Goal: Task Accomplishment & Management: Use online tool/utility

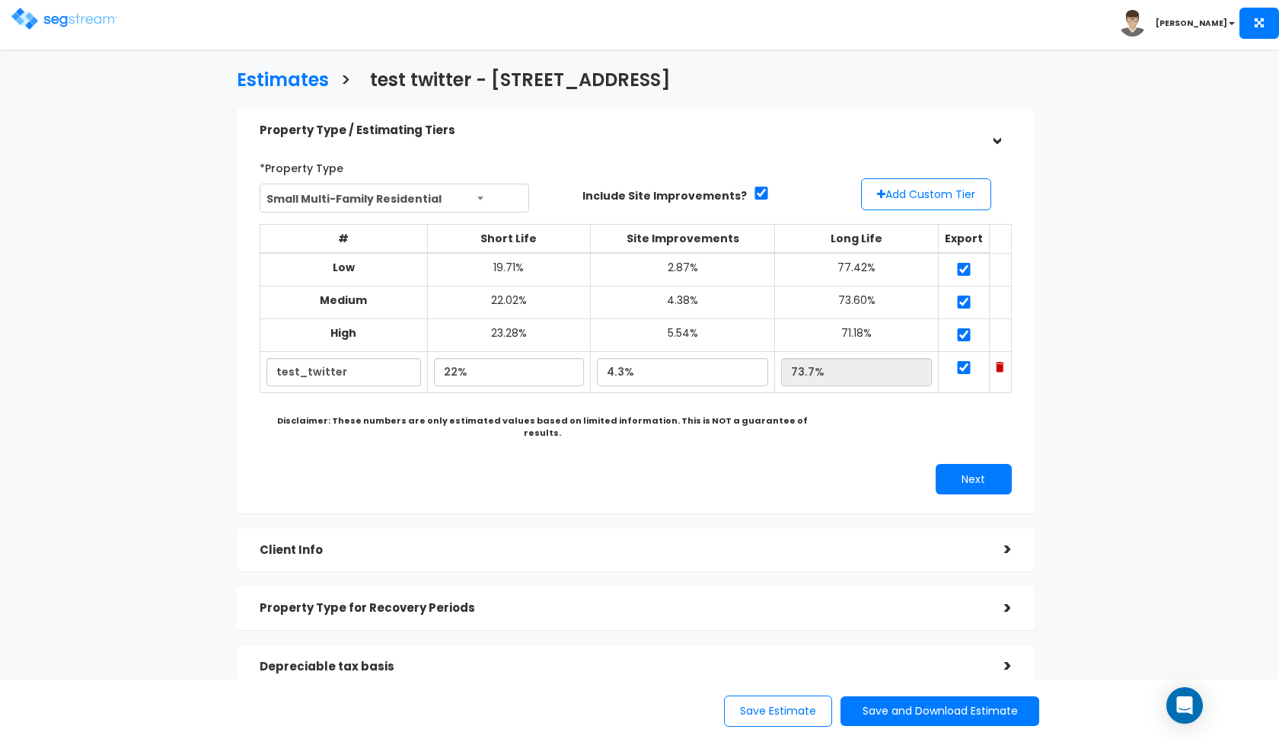
click at [24, 25] on img at bounding box center [64, 19] width 107 height 22
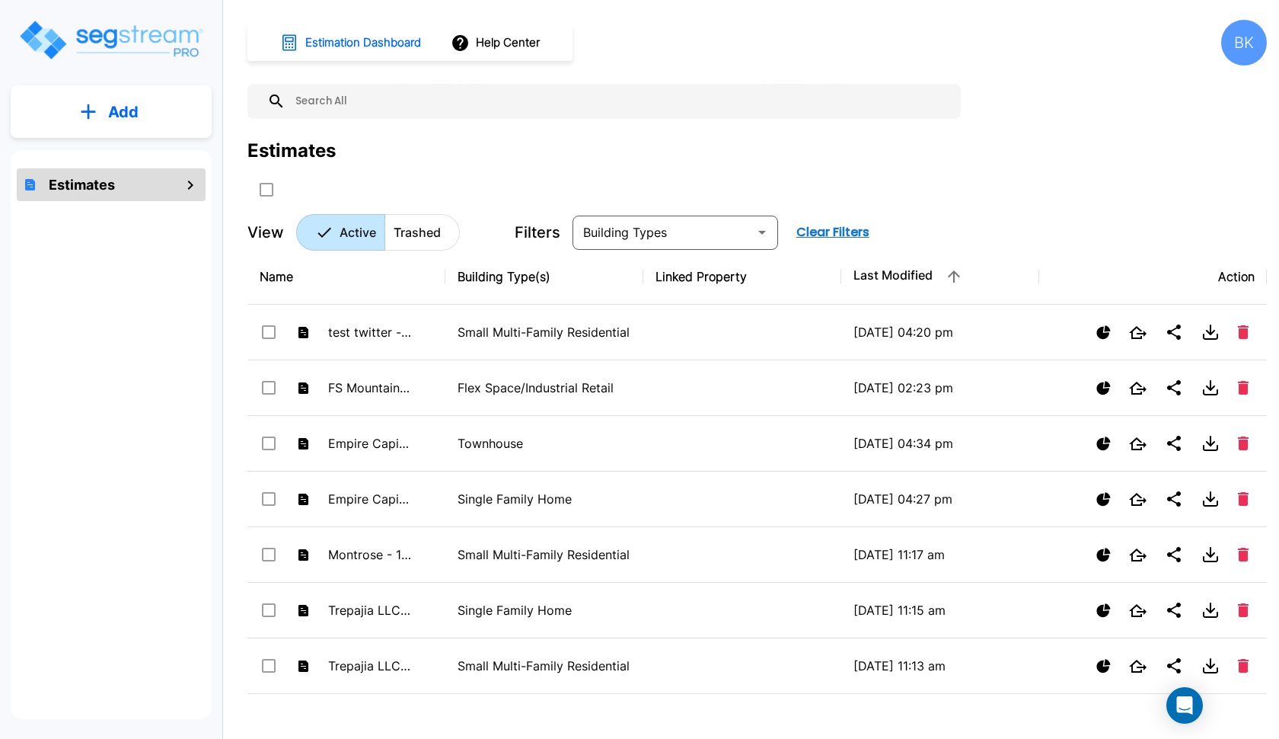
click at [134, 110] on p "Add" at bounding box center [123, 112] width 30 height 23
click at [111, 145] on p "Add Estimate" at bounding box center [120, 154] width 78 height 18
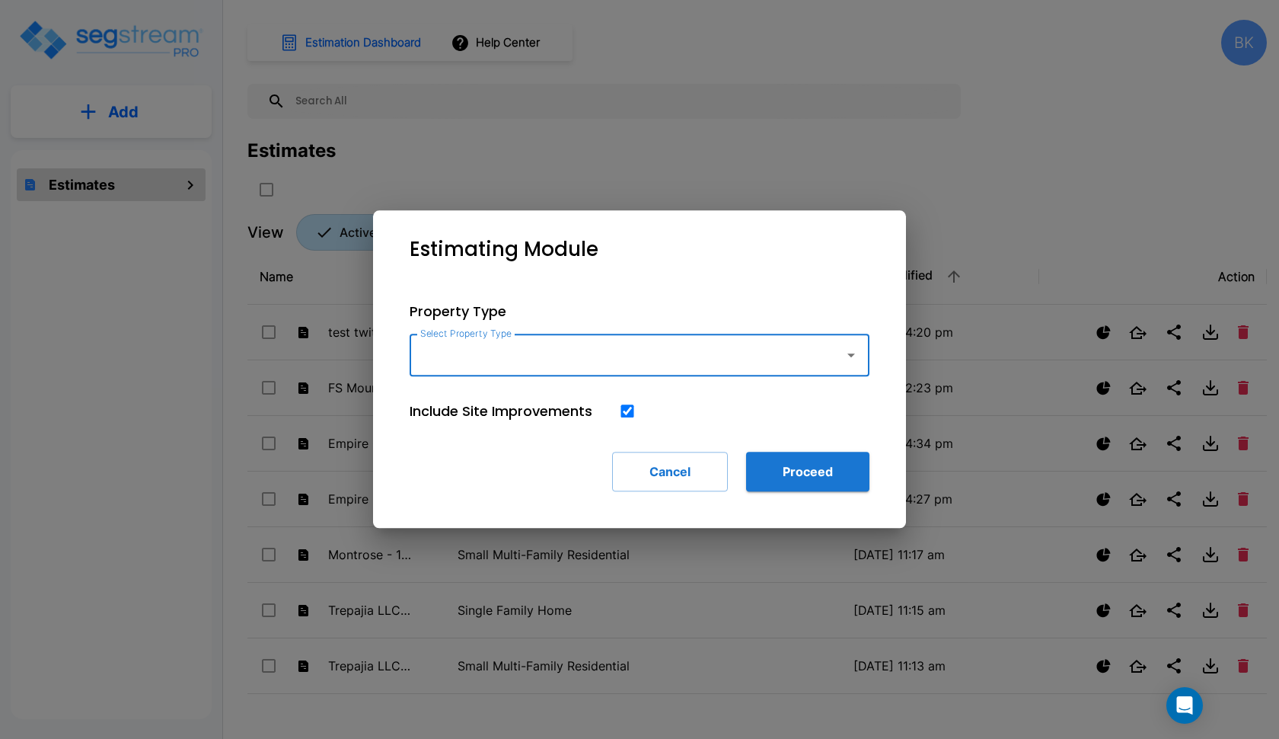
click at [507, 359] on input "Select Property Type" at bounding box center [623, 354] width 413 height 29
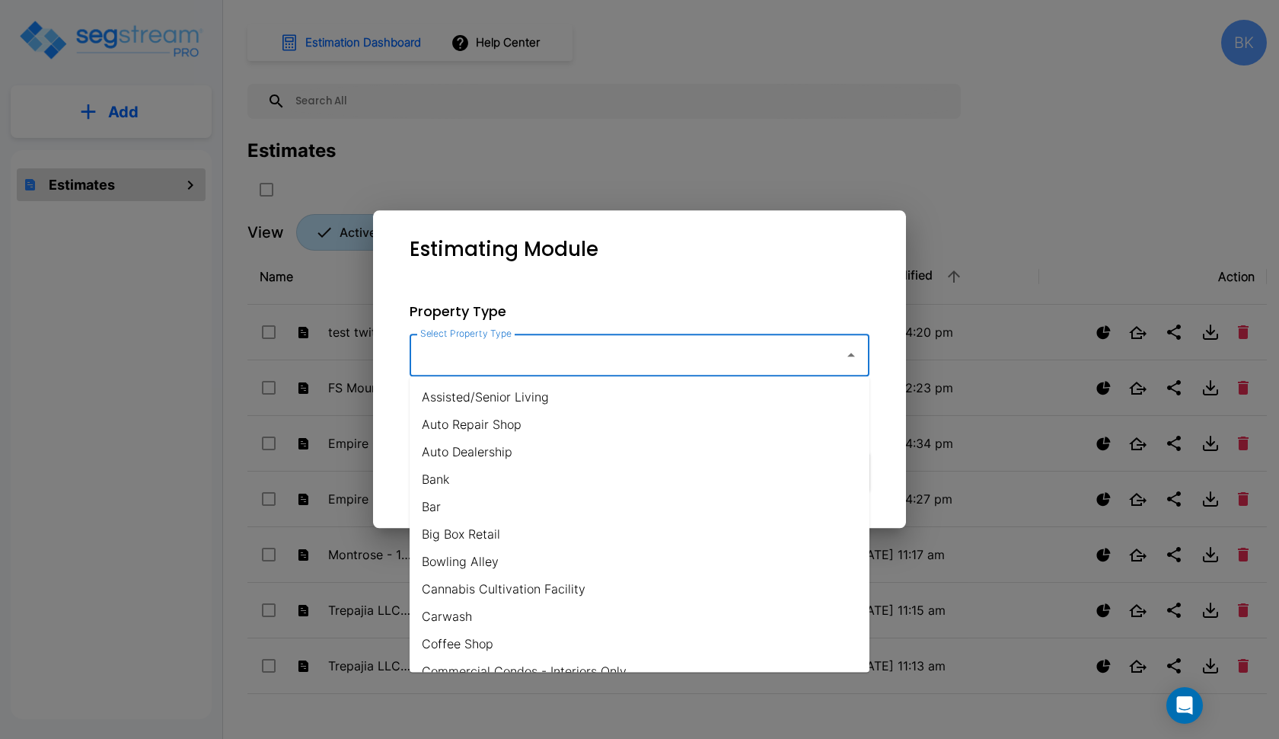
click at [575, 394] on li "Assisted/Senior Living" at bounding box center [640, 396] width 460 height 27
type input "Assisted/Senior Living"
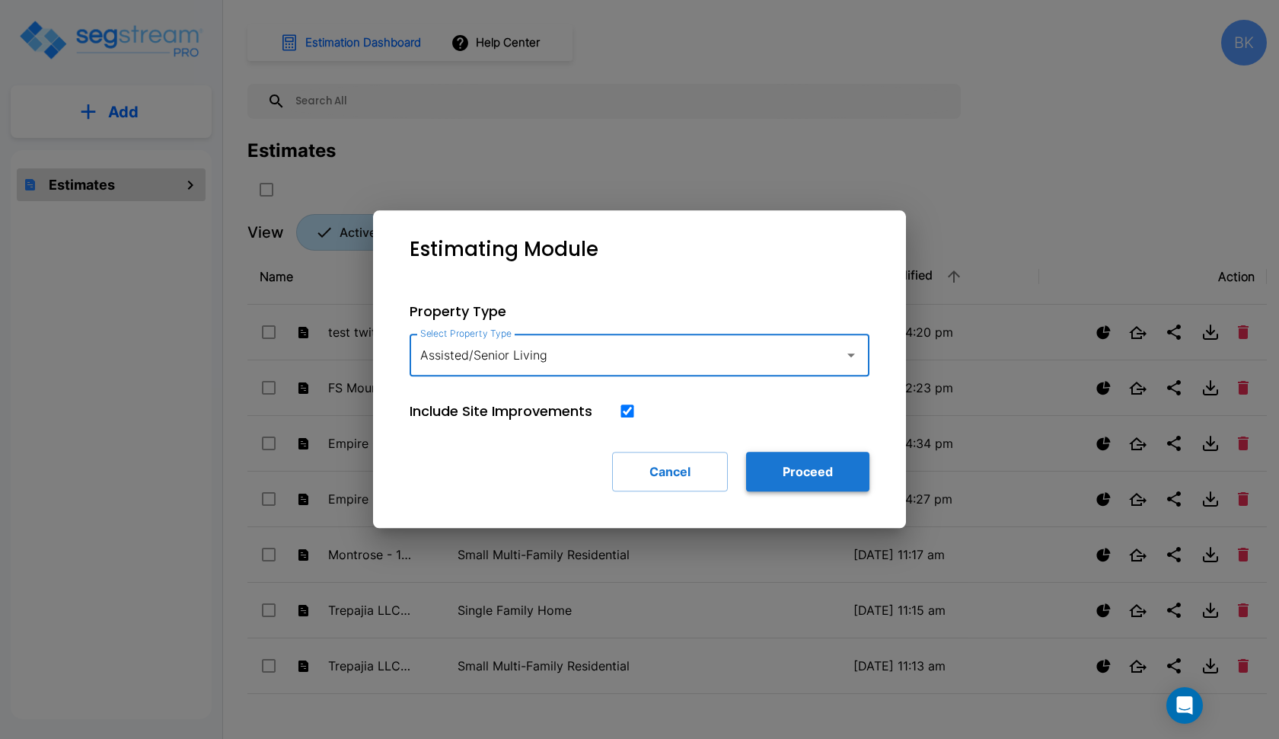
click at [818, 481] on button "Proceed" at bounding box center [807, 472] width 123 height 40
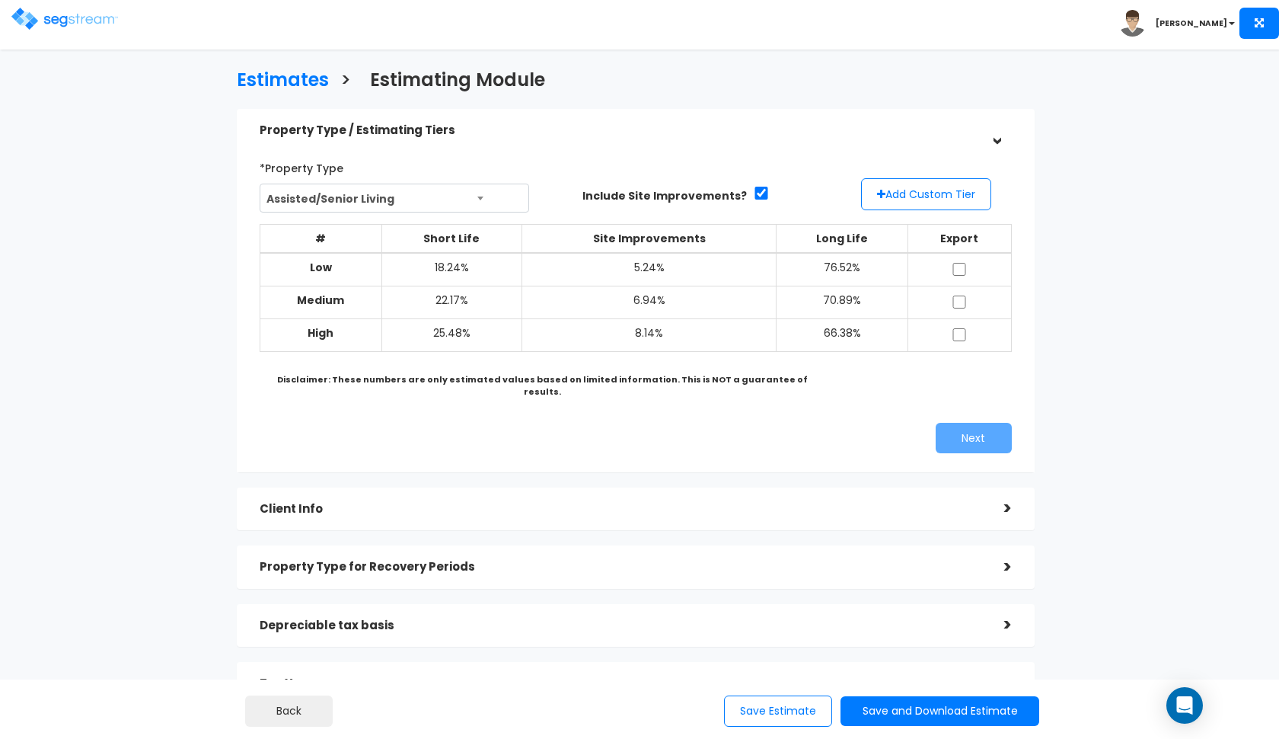
click at [484, 193] on span "Assisted/Senior Living" at bounding box center [394, 198] width 269 height 29
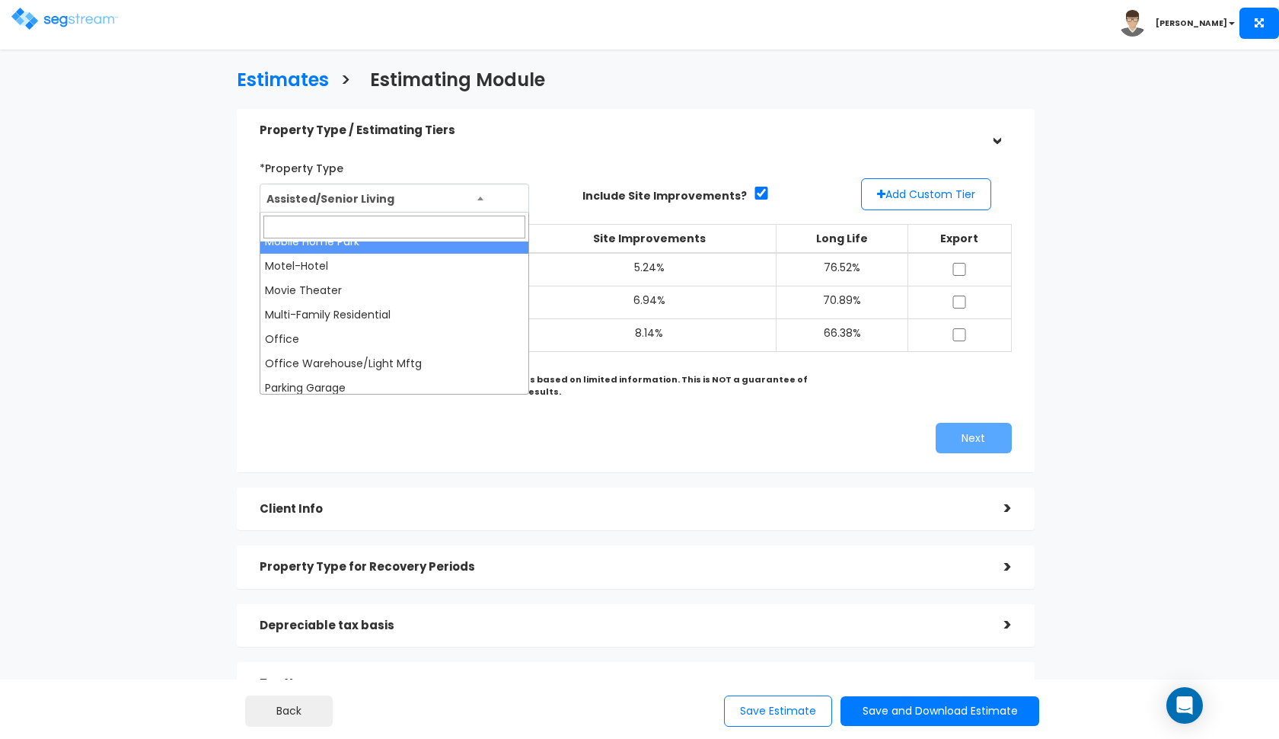
scroll to position [746, 0]
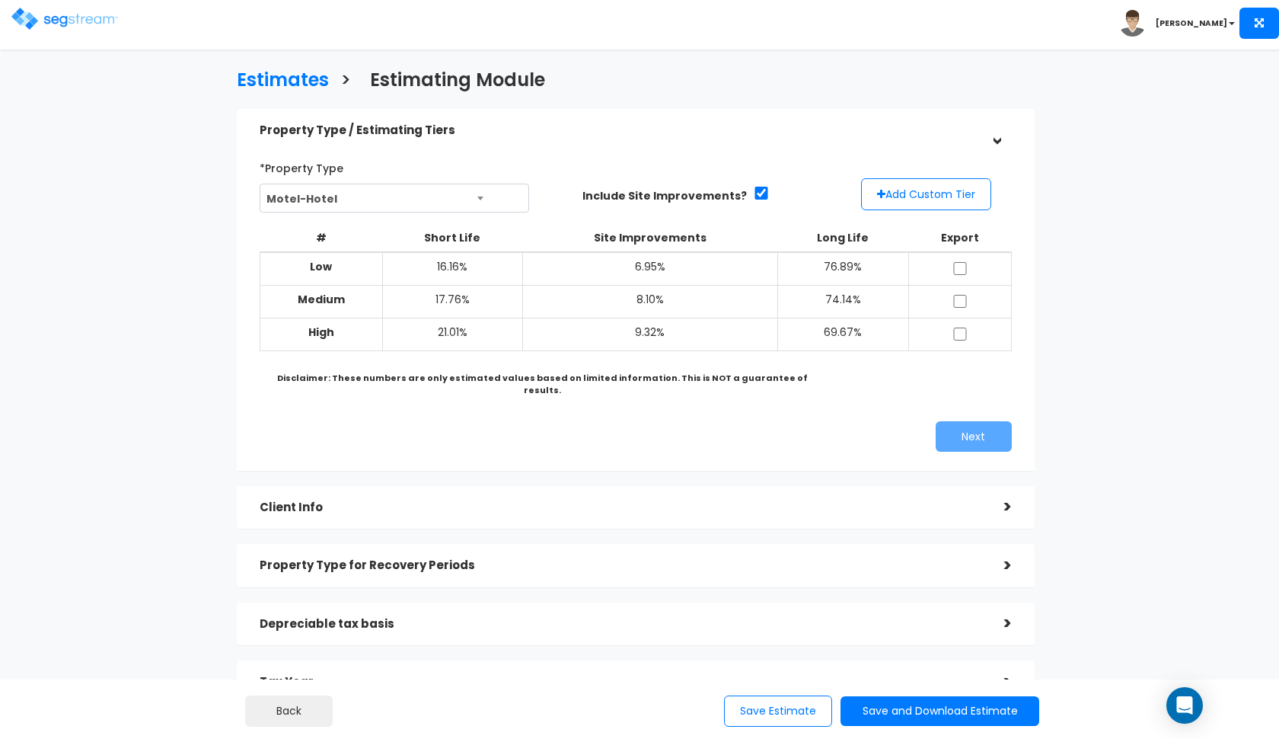
click at [452, 196] on span "Motel-Hotel" at bounding box center [394, 198] width 269 height 29
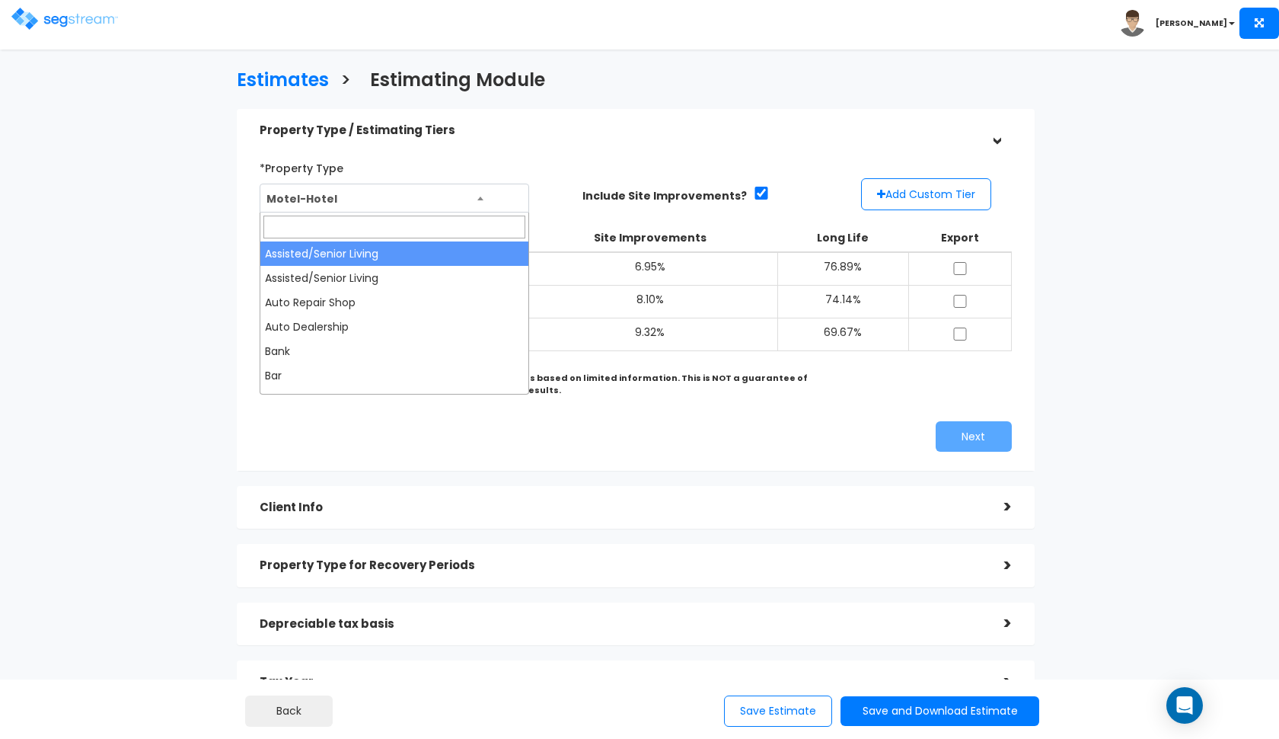
scroll to position [0, 0]
select select "111"
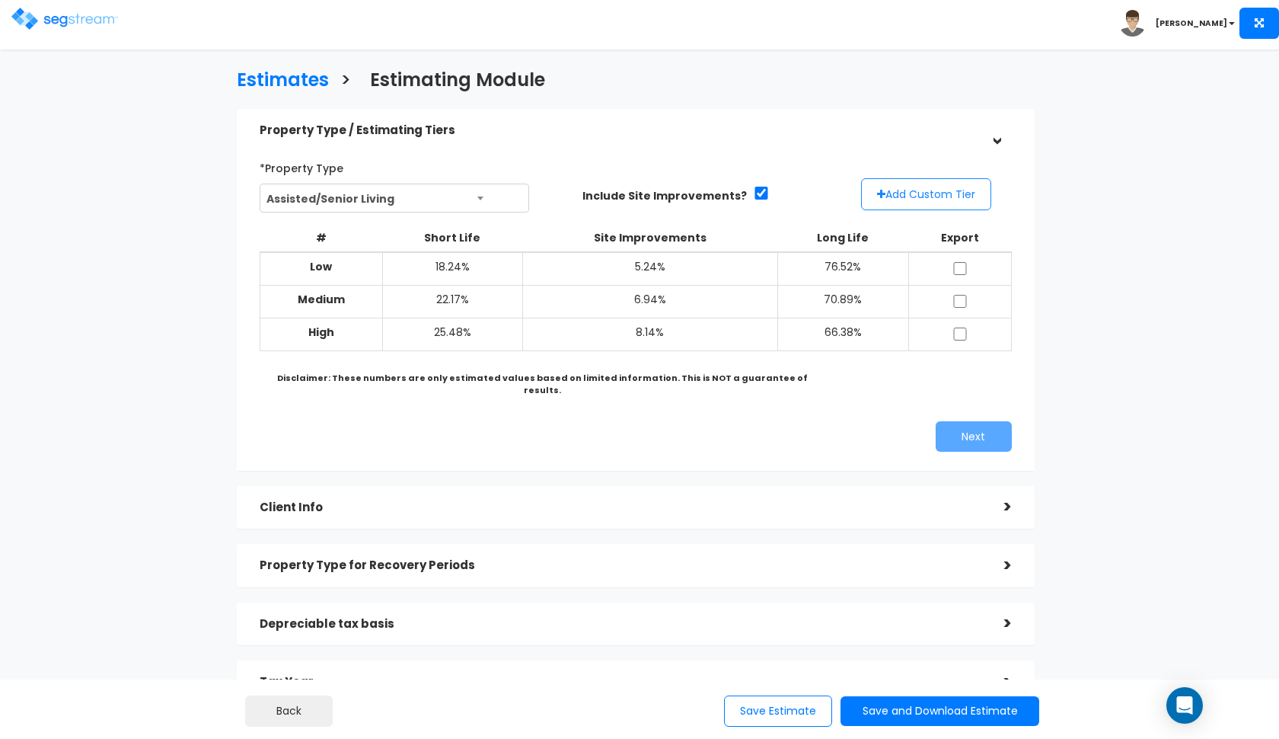
click at [905, 194] on button "Add Custom Tier" at bounding box center [926, 194] width 130 height 32
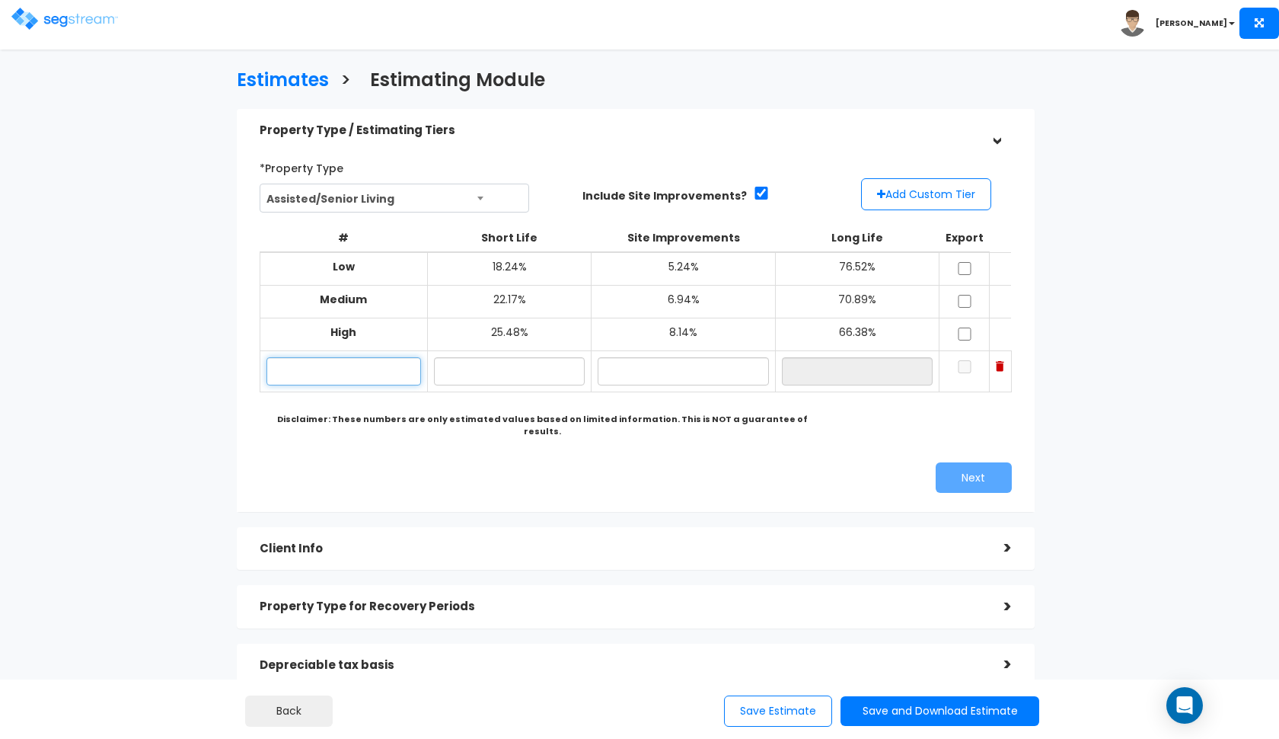
click at [372, 362] on input "text" at bounding box center [344, 371] width 155 height 28
type input "9091 E 100 S"
type input "18.90%"
type input "6"
type input "7.00%"
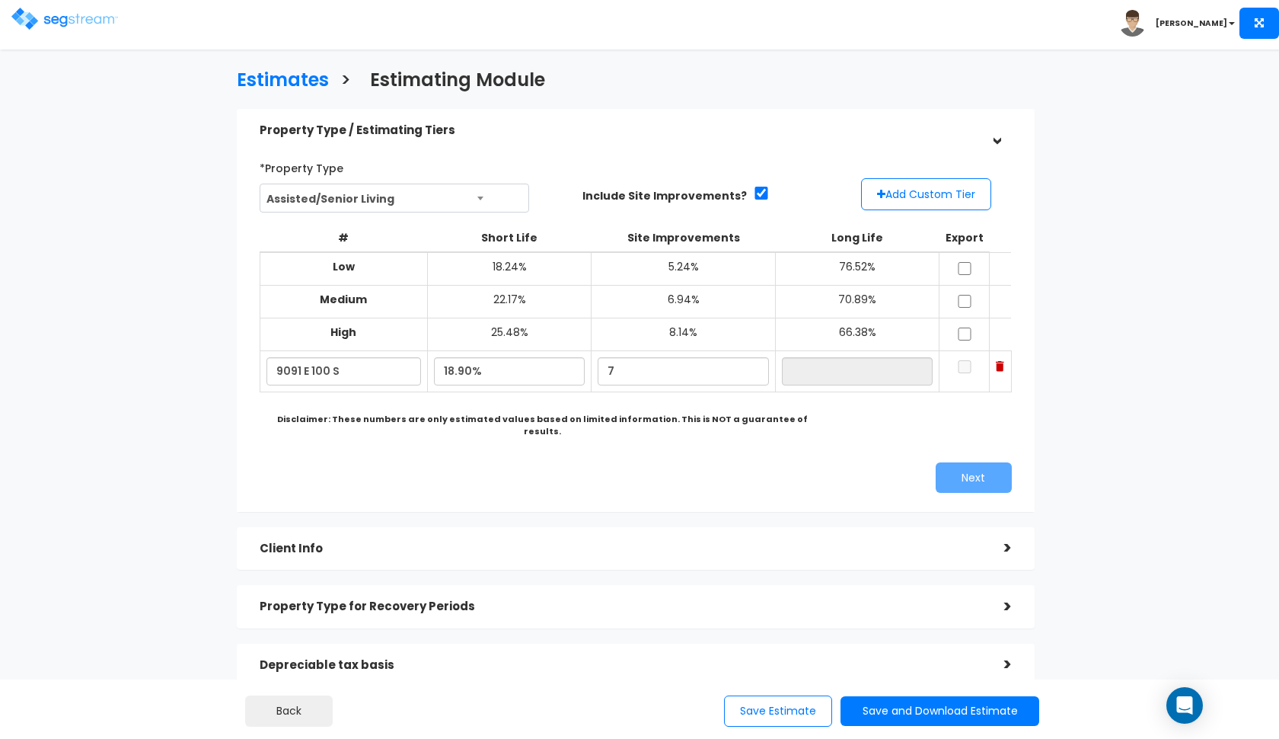
type input "74.10%"
click at [455, 462] on div "Next" at bounding box center [635, 477] width 775 height 30
click at [632, 369] on input "7.00%" at bounding box center [683, 371] width 171 height 28
type input "7.20%"
type input "73.90%"
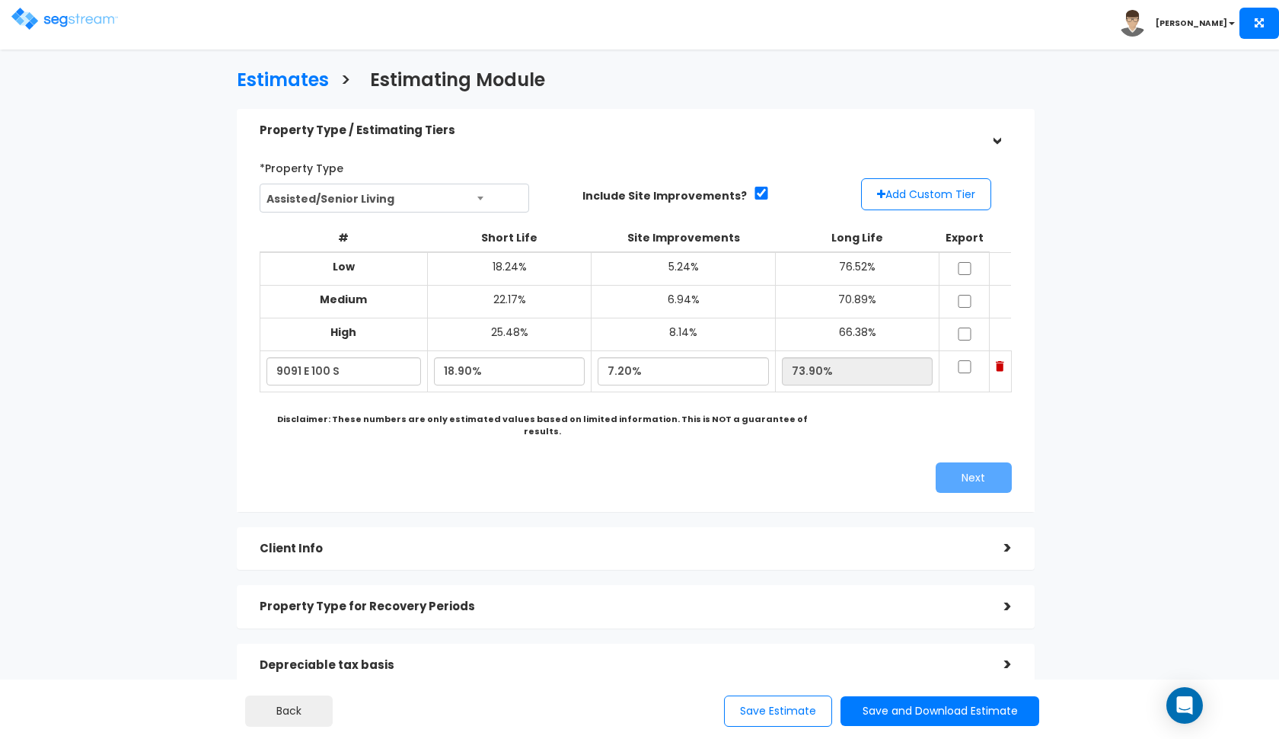
click at [542, 415] on b "Disclaimer: These numbers are only estimated values based on limited informatio…" at bounding box center [542, 425] width 531 height 24
click at [634, 364] on input "7.20%" at bounding box center [683, 371] width 171 height 28
type input "7.40%"
type input "73.70%"
click at [556, 462] on div "Next" at bounding box center [635, 477] width 775 height 30
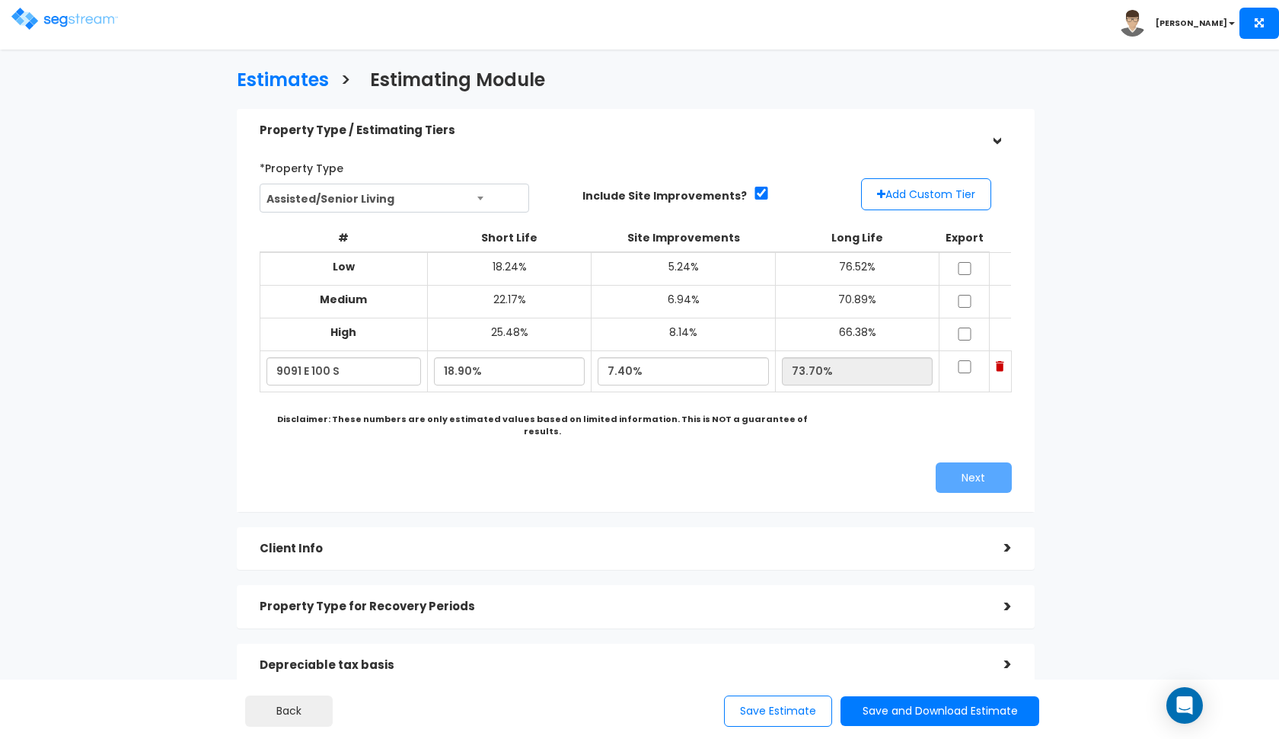
click at [486, 442] on div "*Property Type Assisted/Senior Living Assisted/Senior Living Auto Repair Shop A…" at bounding box center [635, 324] width 775 height 352
click at [966, 263] on input "checkbox" at bounding box center [964, 268] width 15 height 13
checkbox input "true"
click at [969, 300] on input "checkbox" at bounding box center [964, 301] width 15 height 13
checkbox input "true"
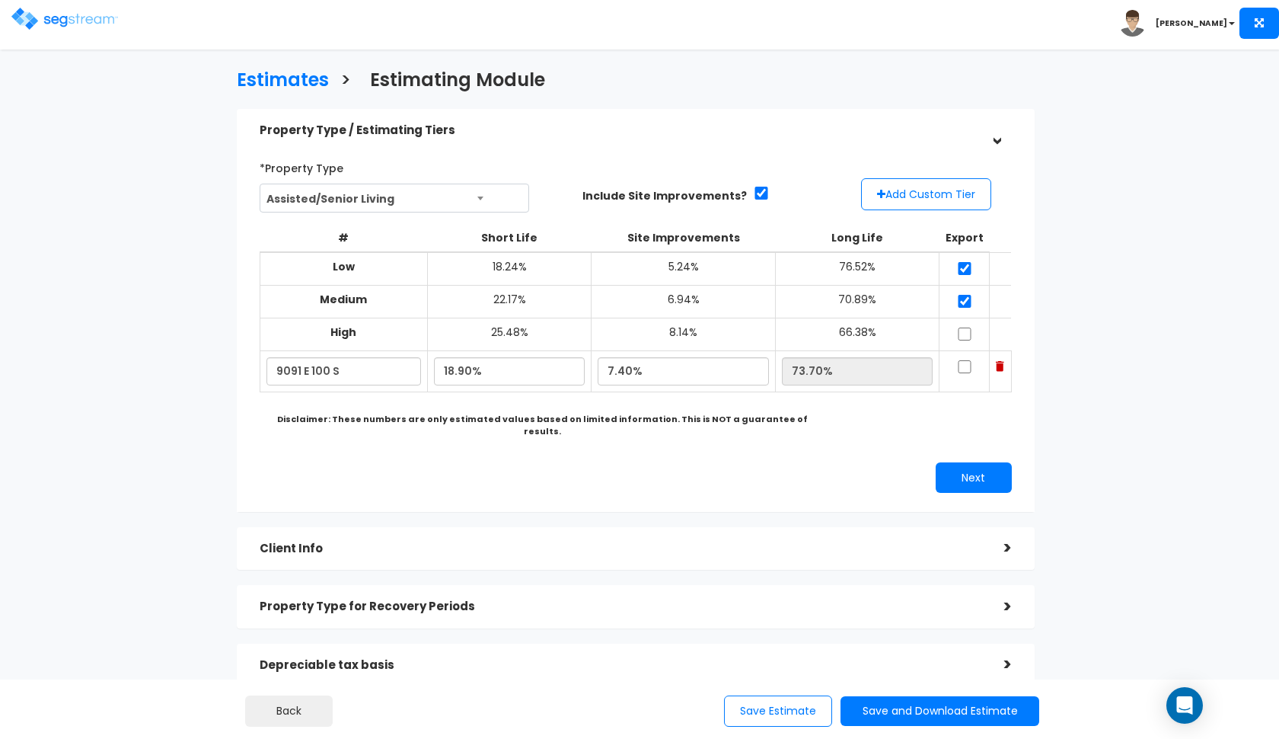
click at [968, 330] on input "checkbox" at bounding box center [964, 333] width 15 height 13
checkbox input "true"
click at [965, 362] on input "checkbox" at bounding box center [964, 366] width 15 height 13
checkbox input "true"
click at [975, 468] on button "Next" at bounding box center [974, 477] width 76 height 30
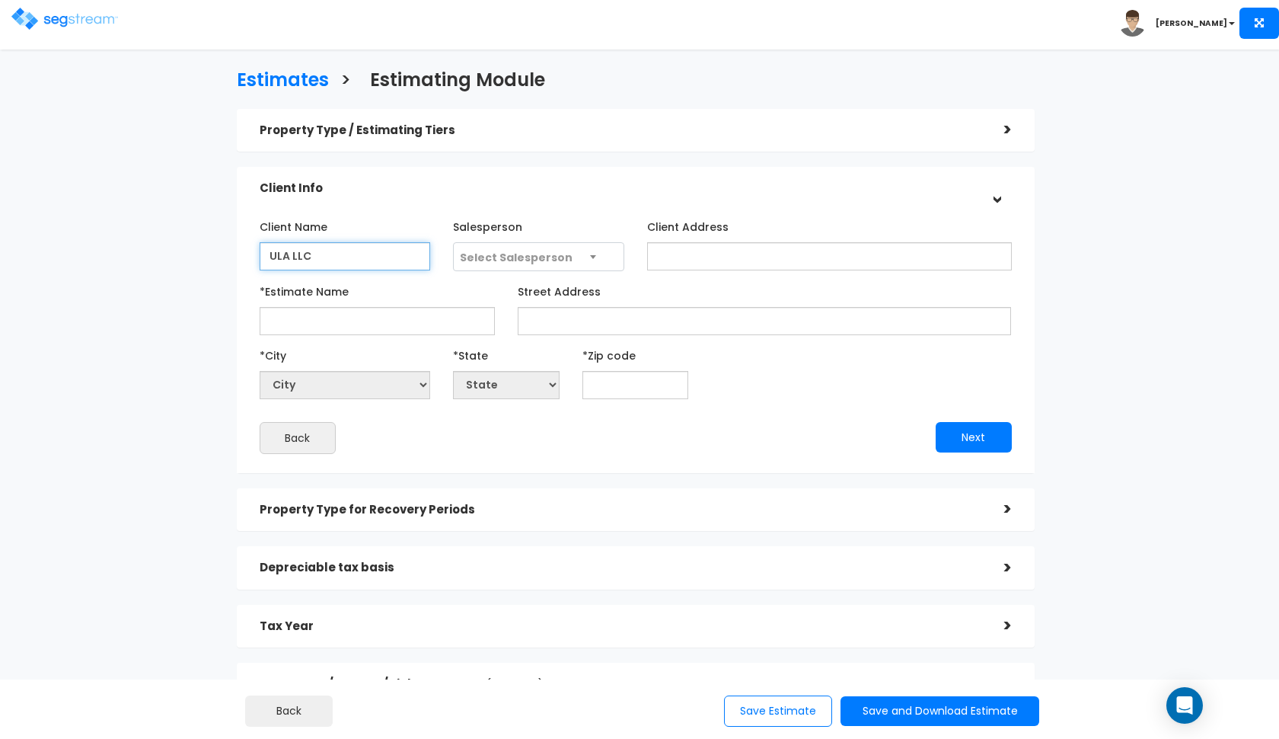
type input "ULA LLC"
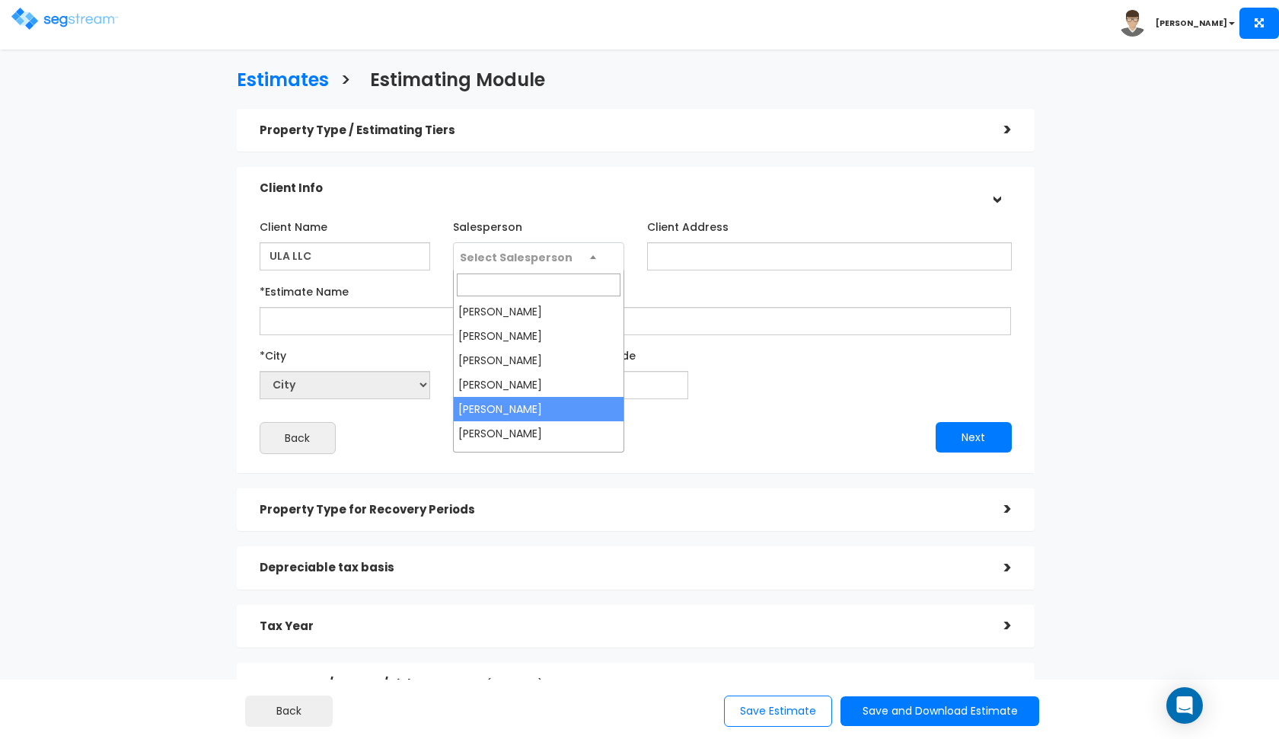
select select "190"
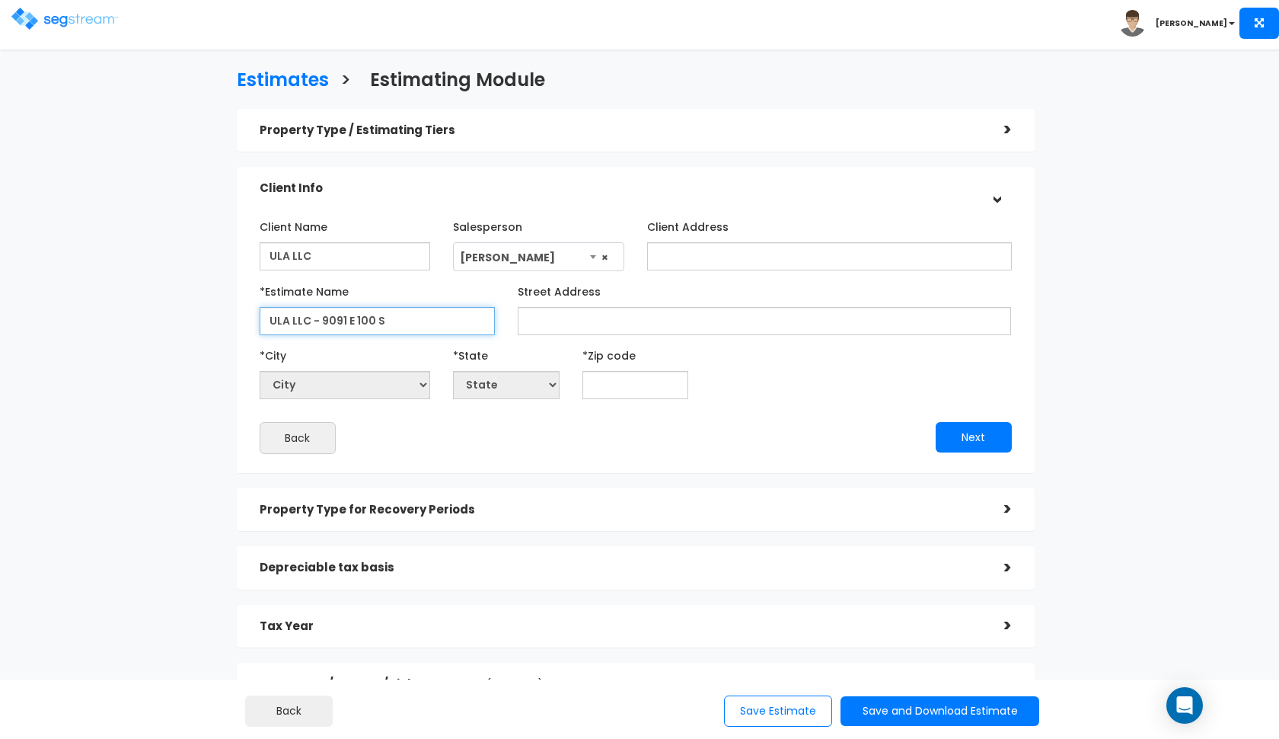
type input "ULA LLC - 9091 E 100 S"
type input "9091 E 100 S"
select select "National Average"
type input "8"
select select "CO"
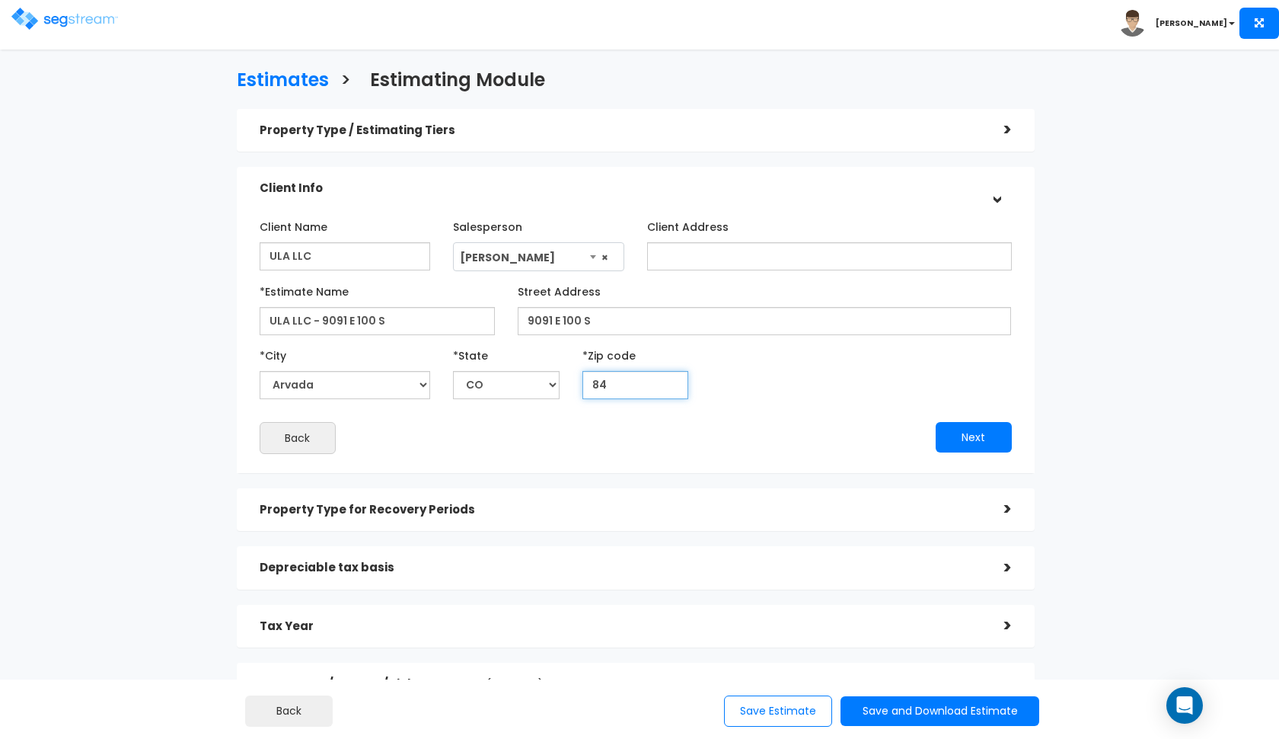
type input "843"
select select "UT"
type input "84317"
click at [550, 427] on div "Back" at bounding box center [442, 438] width 388 height 32
click at [959, 427] on button "Next" at bounding box center [974, 437] width 76 height 30
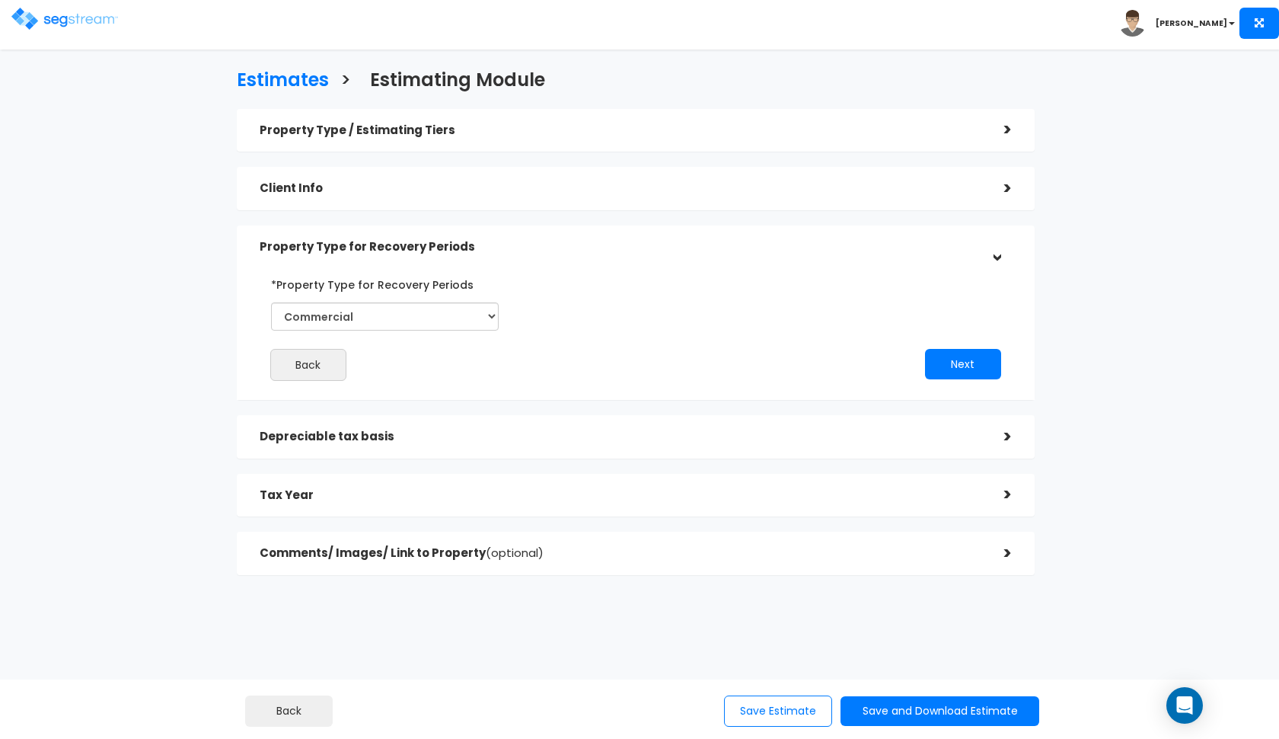
click at [720, 255] on div "Property Type for Recovery Periods" at bounding box center [621, 247] width 722 height 28
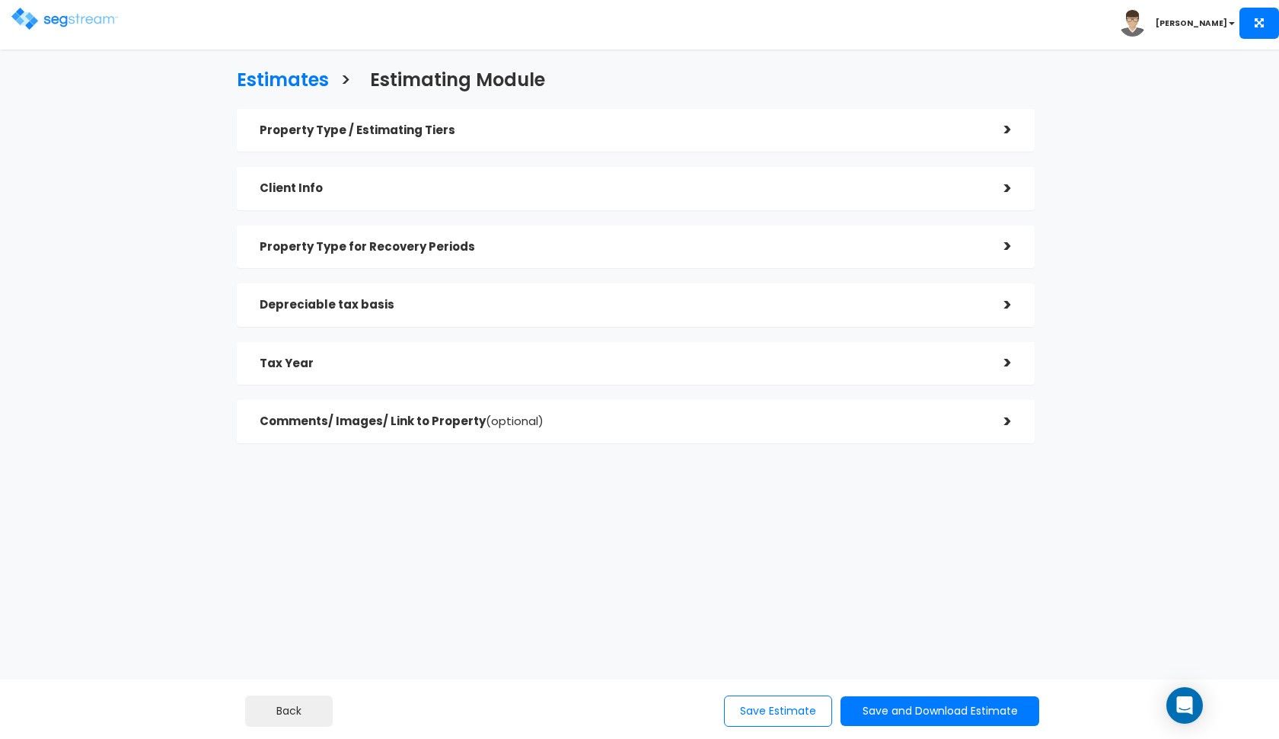
click at [720, 255] on div "Property Type for Recovery Periods" at bounding box center [621, 247] width 722 height 28
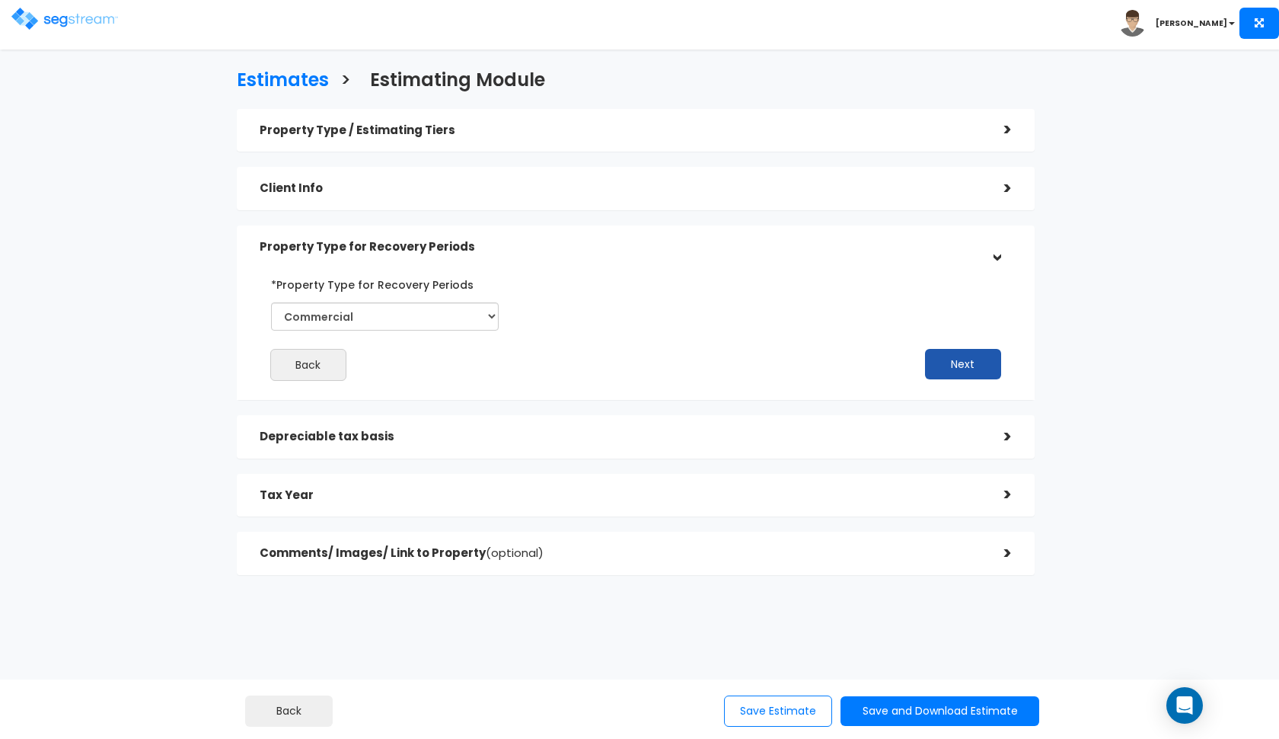
click at [964, 359] on button "Next" at bounding box center [963, 364] width 76 height 30
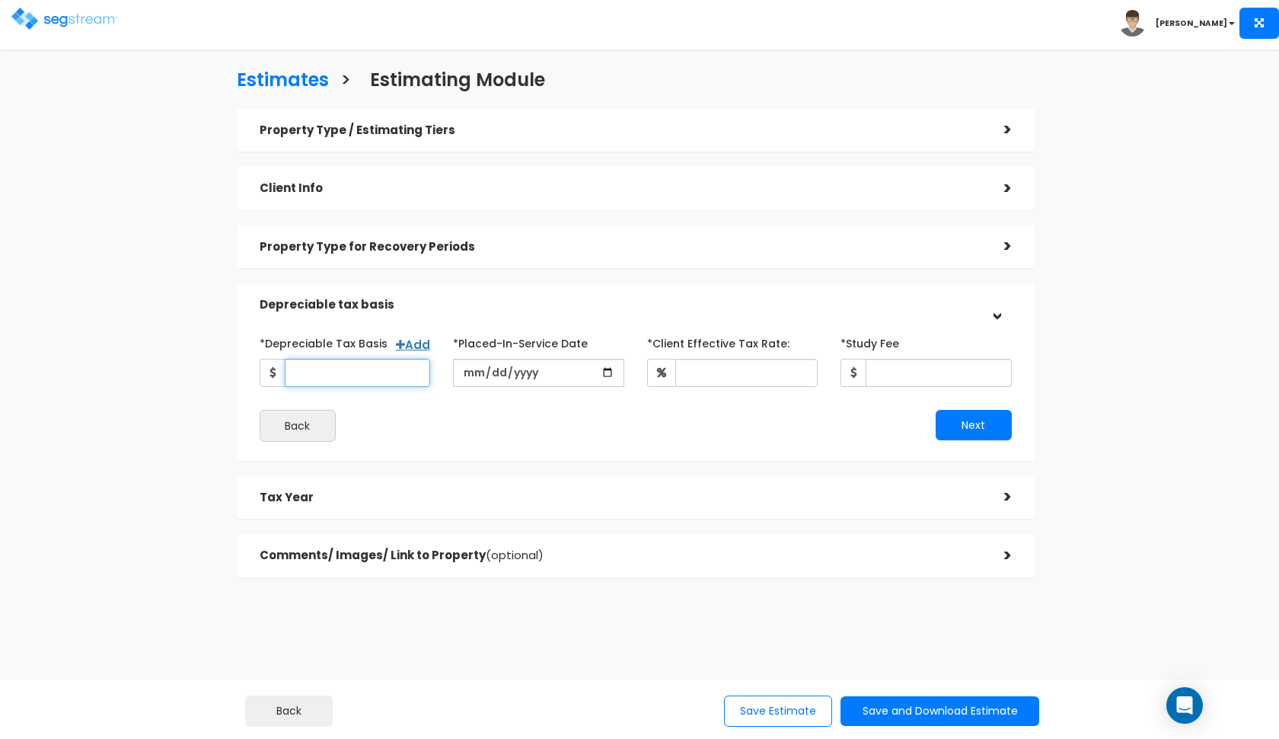
click at [374, 363] on input "*Depreciable Tax Basis" at bounding box center [358, 373] width 146 height 28
type input "3,000,000"
click at [467, 374] on input "date" at bounding box center [538, 373] width 171 height 28
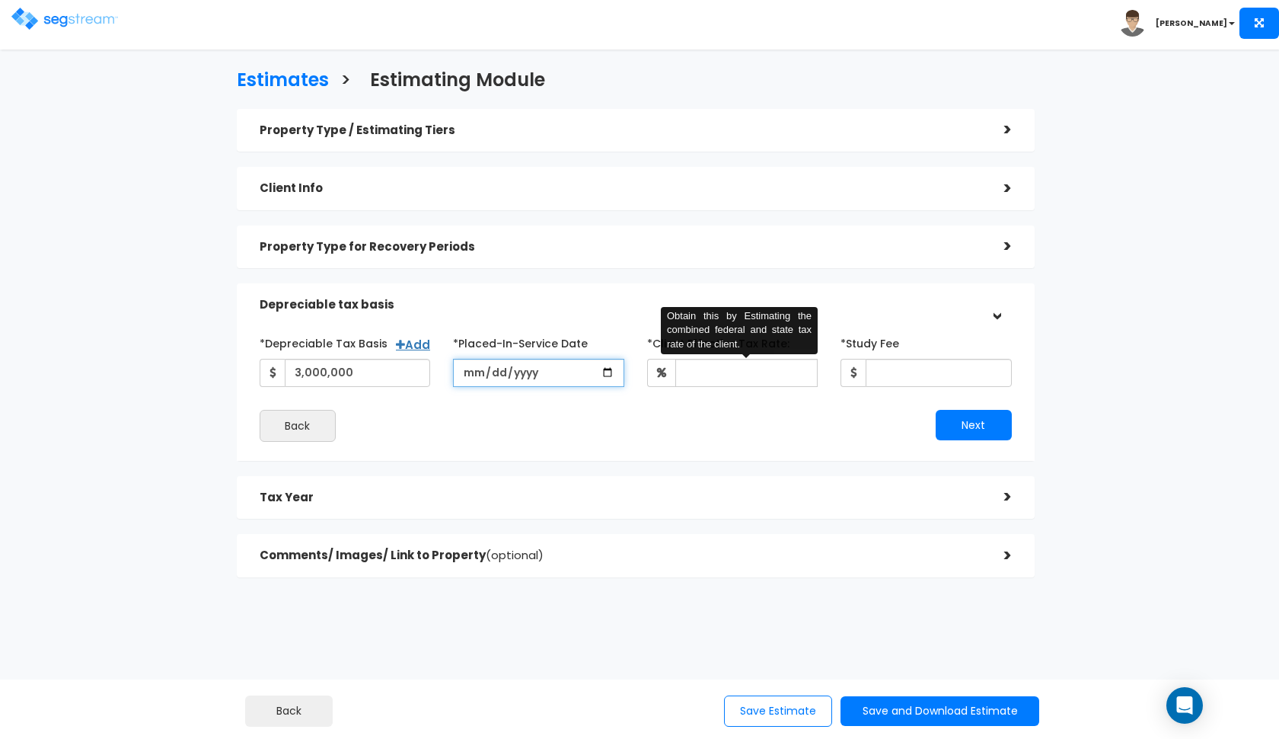
click at [475, 372] on input "date" at bounding box center [538, 373] width 171 height 28
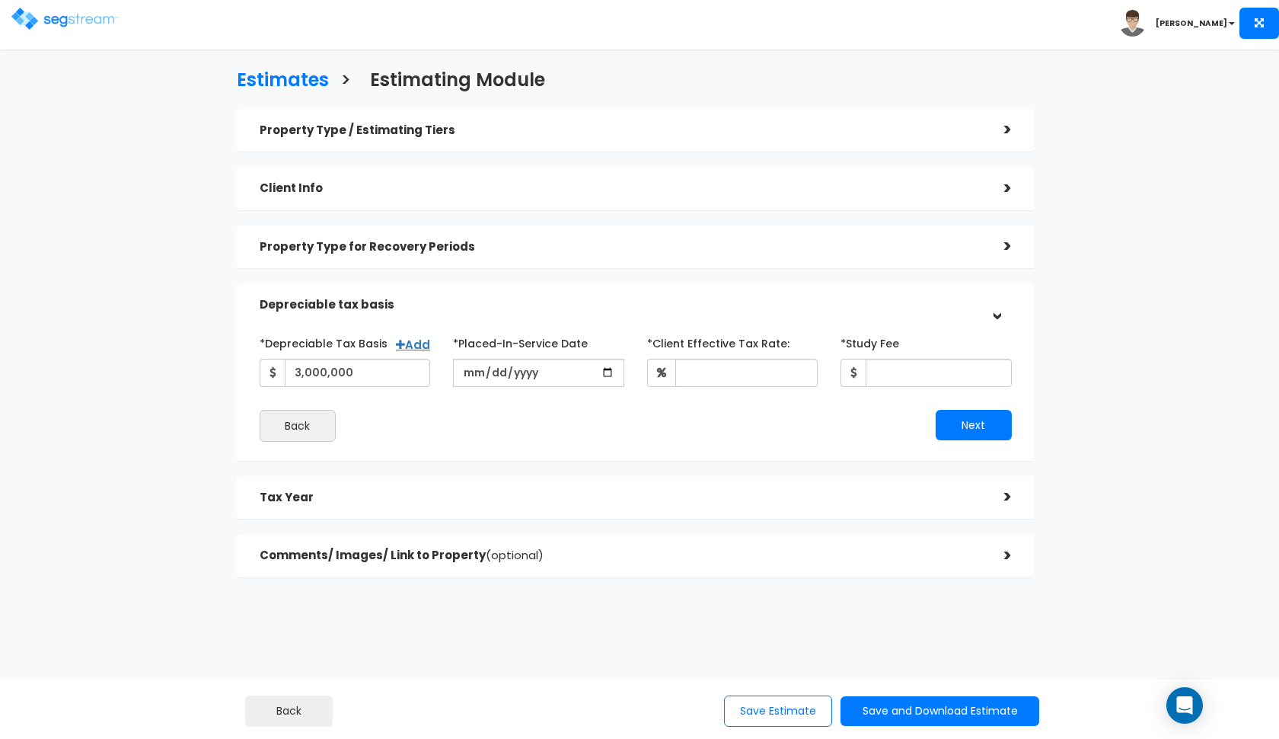
type input "[DATE]"
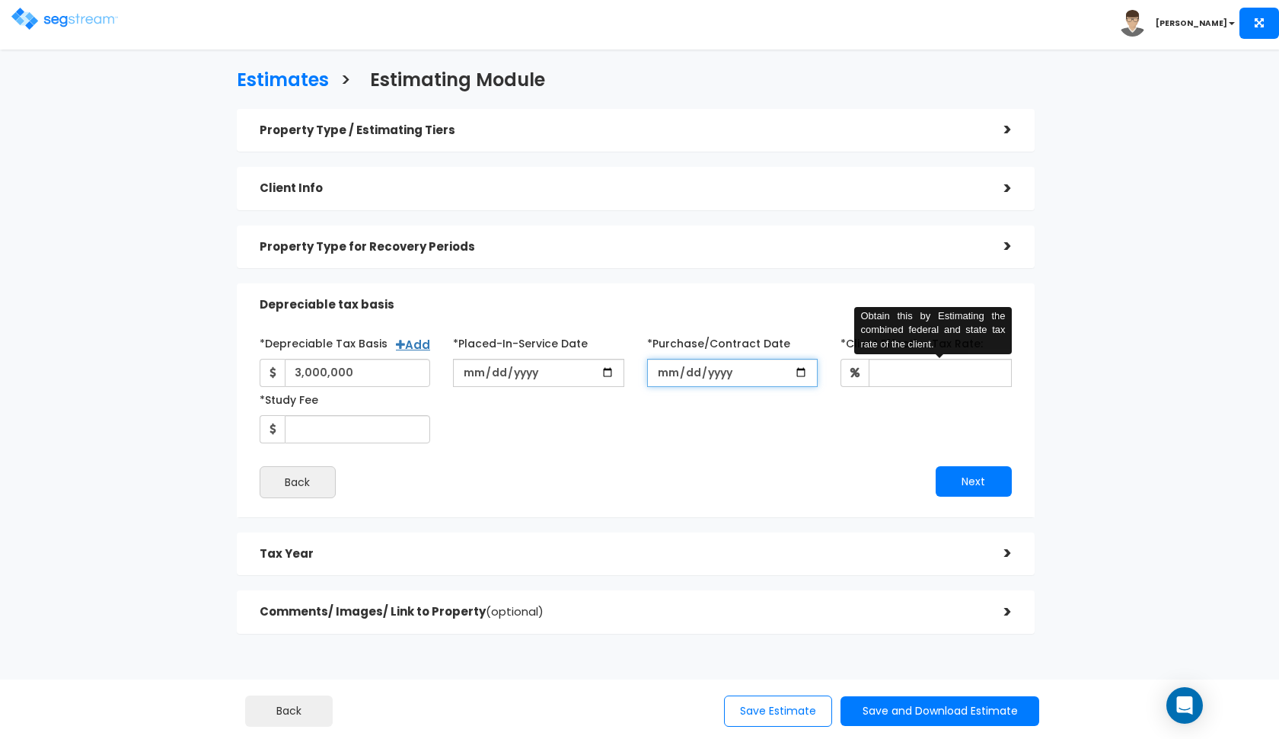
click at [659, 372] on input "*Purchase/Contract Date" at bounding box center [732, 373] width 171 height 28
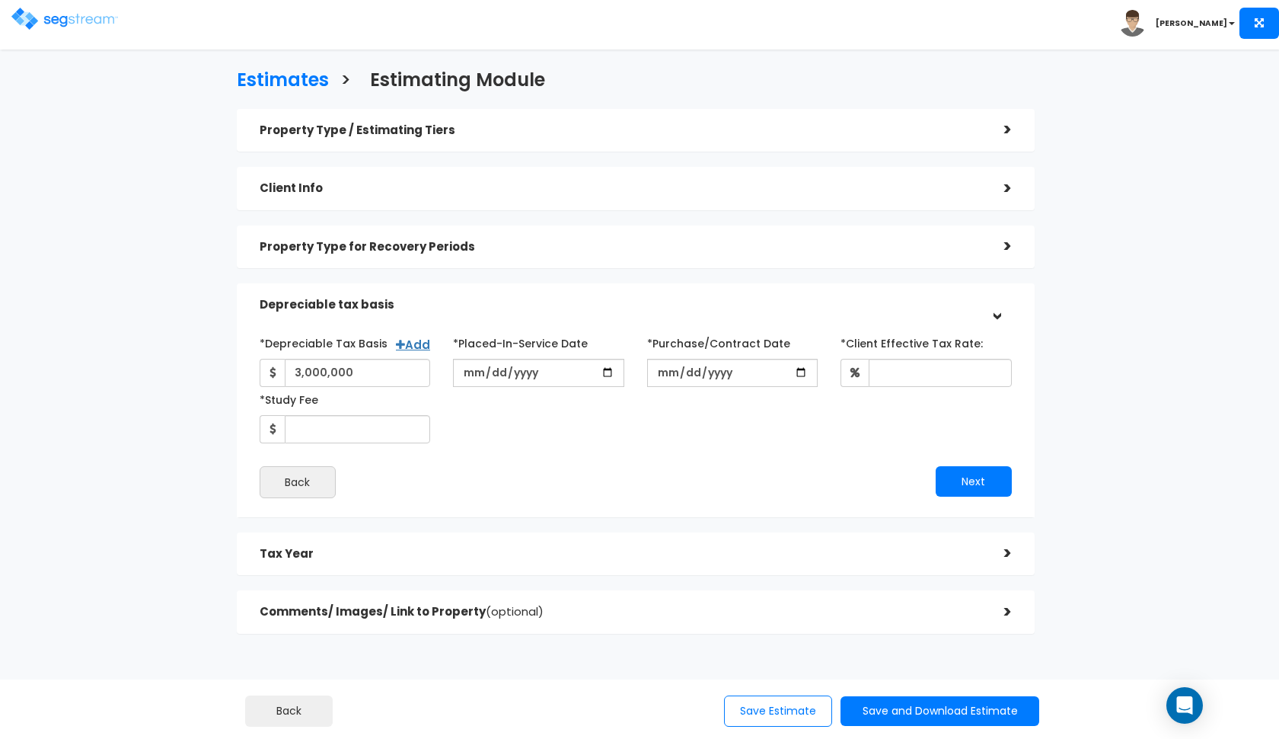
type input "[DATE]"
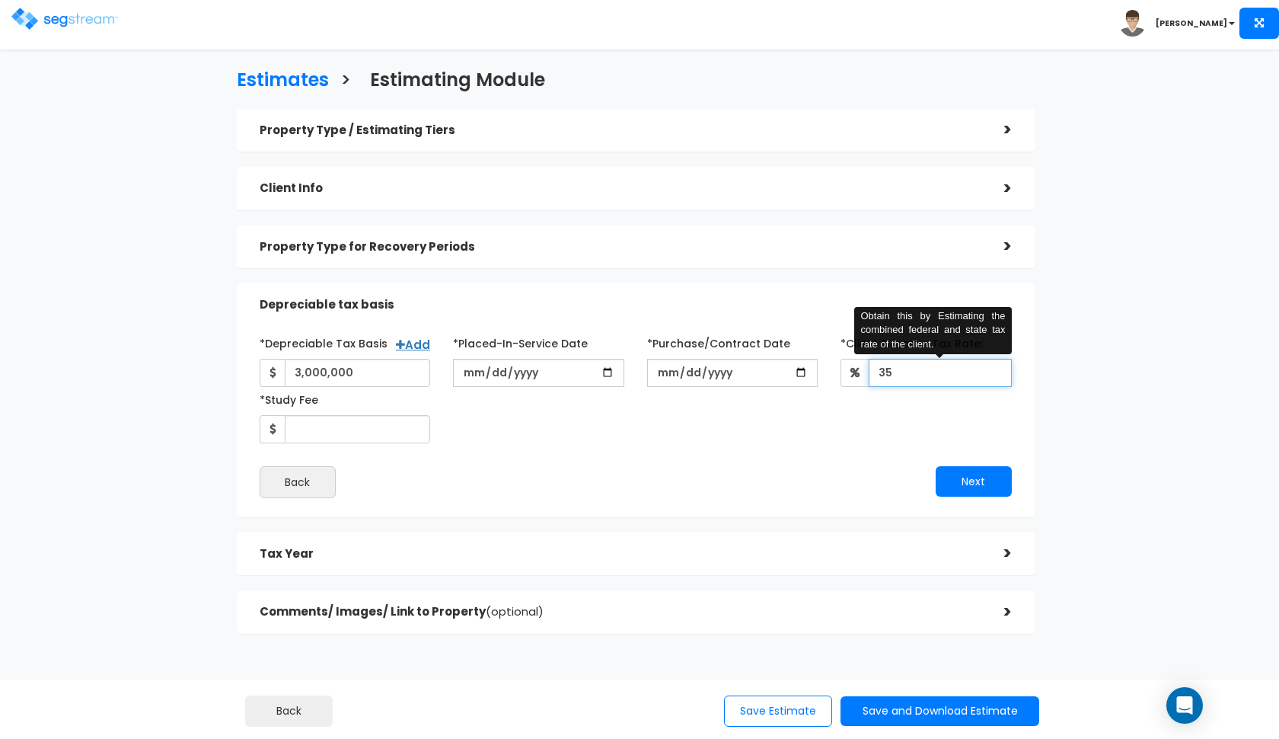
type input "35"
click at [653, 445] on div "*Depreciable Tax Basis Add 3,000,000 *Placed-In-Service Date [DATE]" at bounding box center [636, 414] width 752 height 168
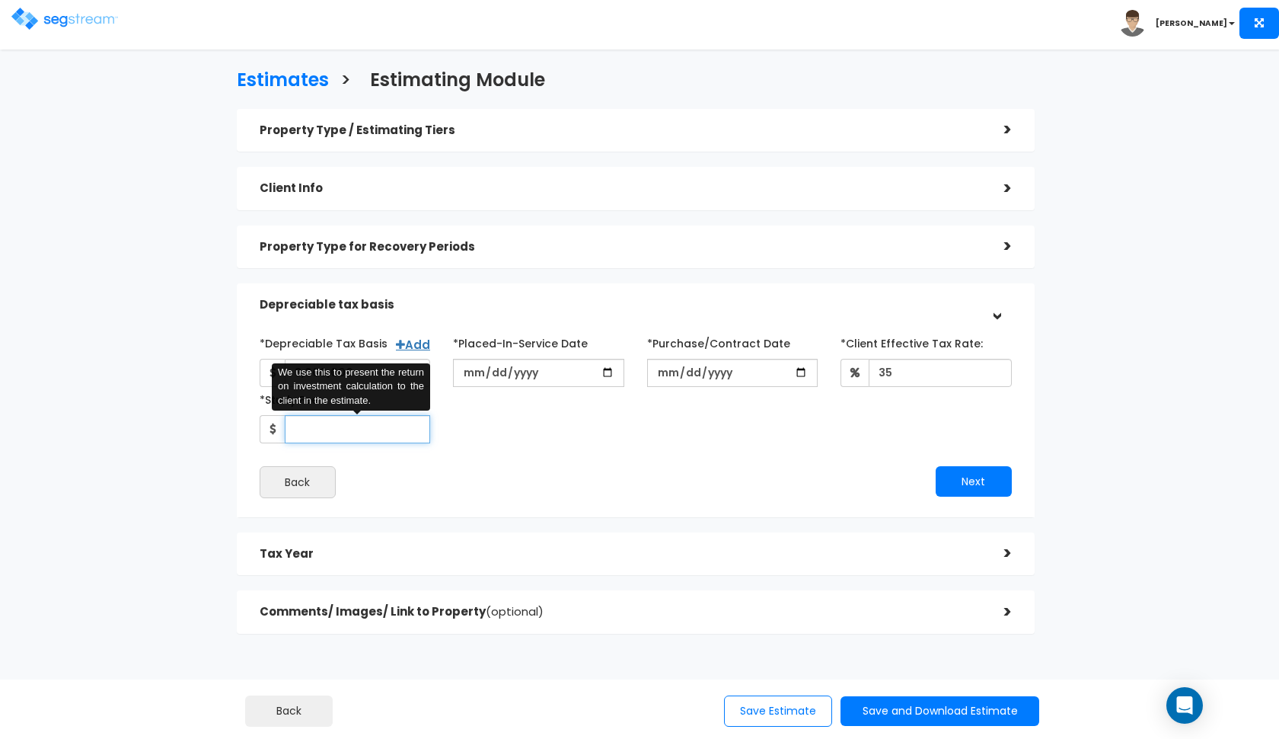
click at [341, 432] on input "*Study Fee" at bounding box center [358, 429] width 146 height 28
type input "4,850"
click at [604, 502] on div "*Depreciable Tax Basis Add 3,000,000 *Placed-In-Service Date [DATE] [DATE]" at bounding box center [635, 414] width 775 height 183
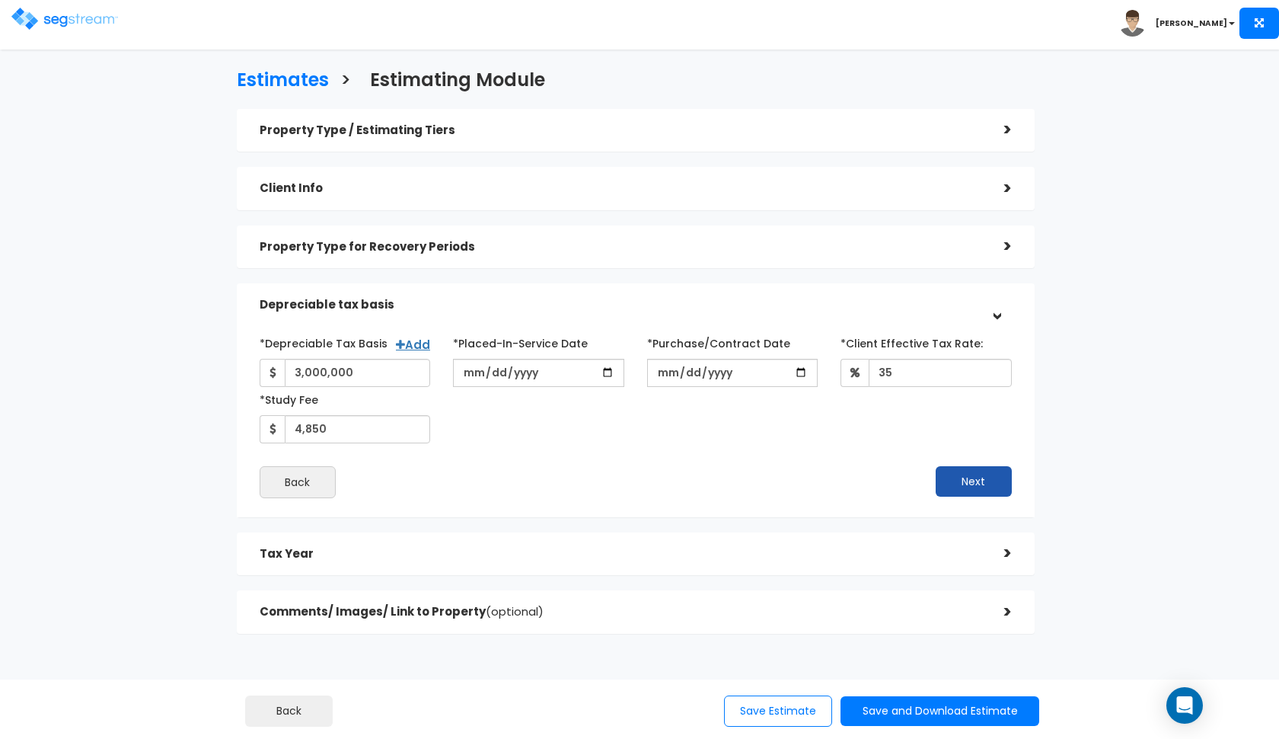
click at [957, 487] on button "Next" at bounding box center [974, 481] width 76 height 30
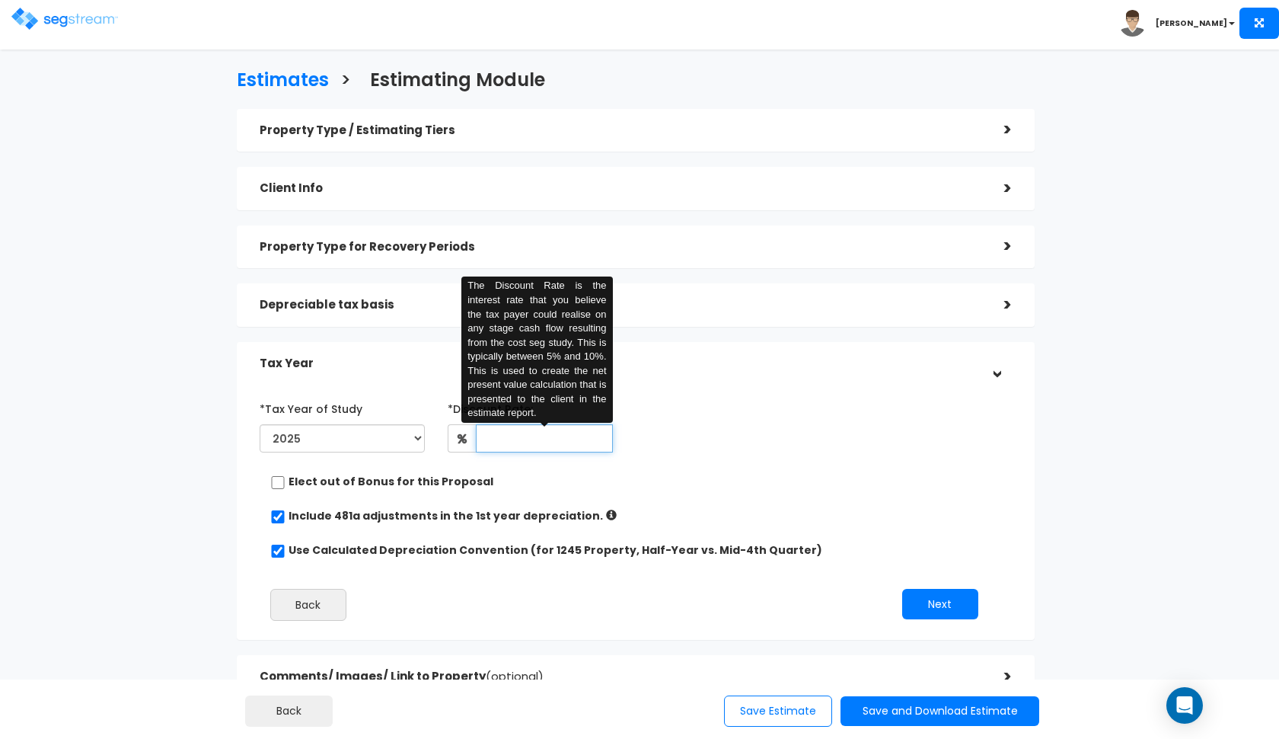
click at [525, 437] on input "text" at bounding box center [544, 438] width 137 height 28
click at [701, 493] on div "*Tax Year of Study 2025 2026 Prior Accumulated Depreciation *Discount Rate:" at bounding box center [624, 513] width 752 height 251
click at [551, 436] on input "text" at bounding box center [544, 438] width 137 height 28
type input "8"
click at [757, 458] on div "*Tax Year of Study 2025 2026 Prior Accumulated Depreciation *Discount Rate:" at bounding box center [624, 513] width 752 height 251
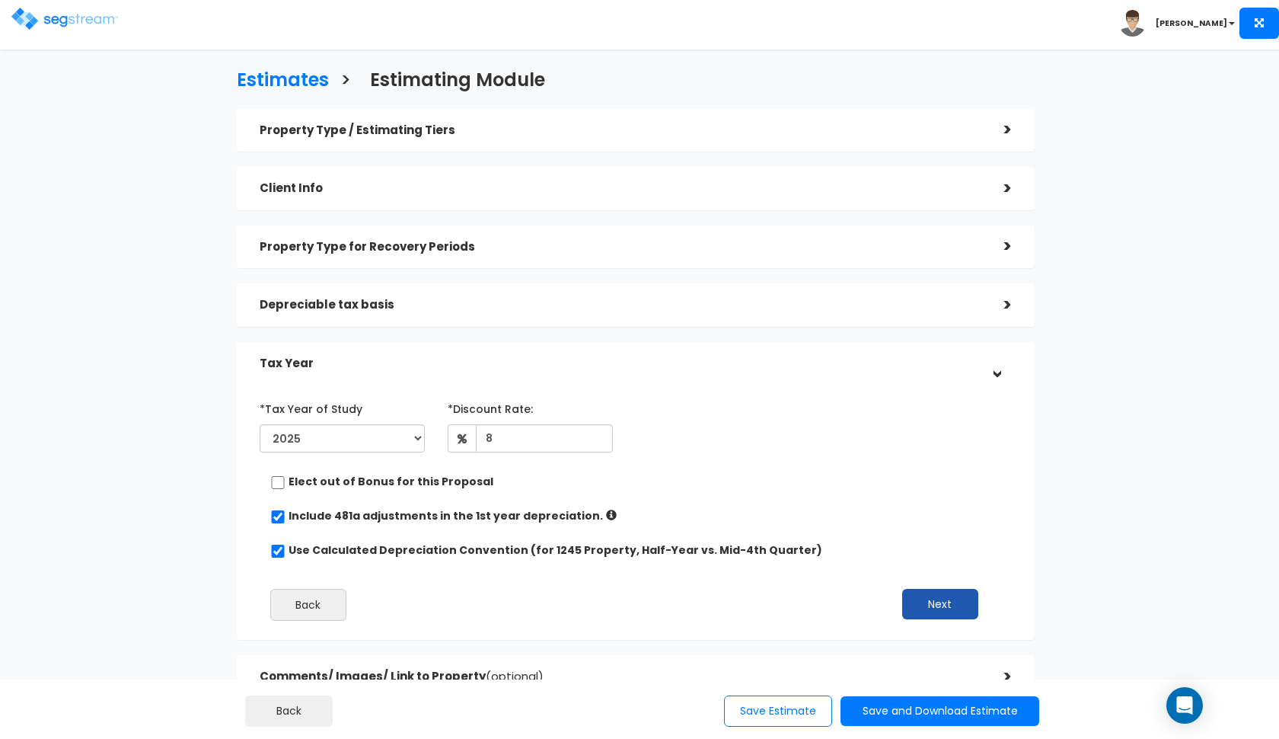
click at [948, 594] on button "Next" at bounding box center [940, 604] width 76 height 30
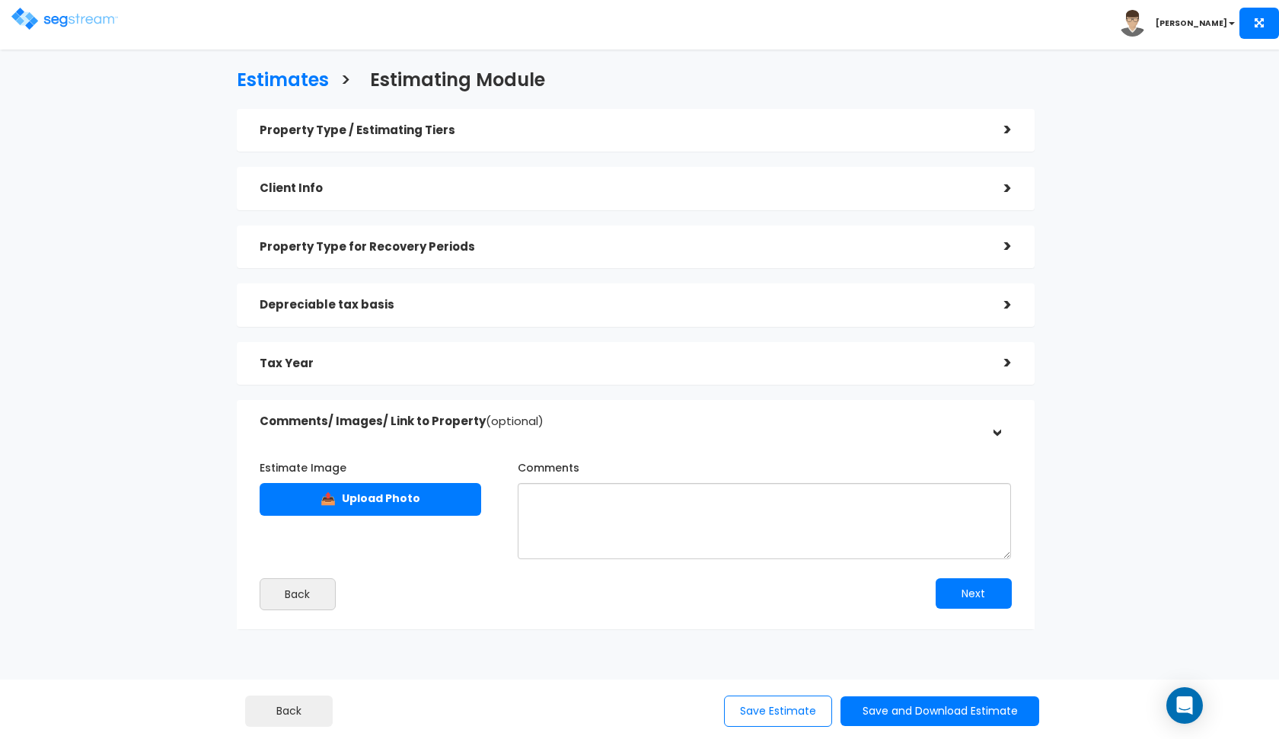
click at [609, 298] on h5 "Depreciable tax basis" at bounding box center [621, 304] width 722 height 13
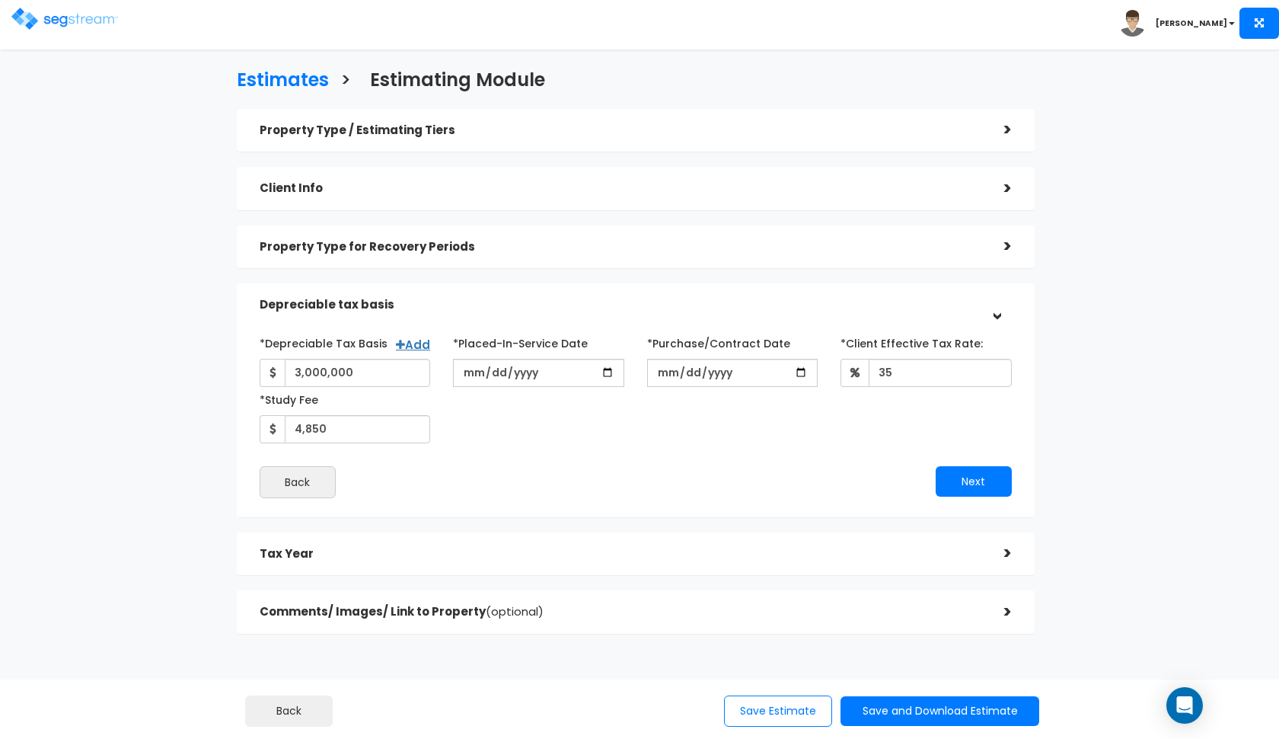
click at [609, 298] on h5 "Depreciable tax basis" at bounding box center [621, 304] width 722 height 13
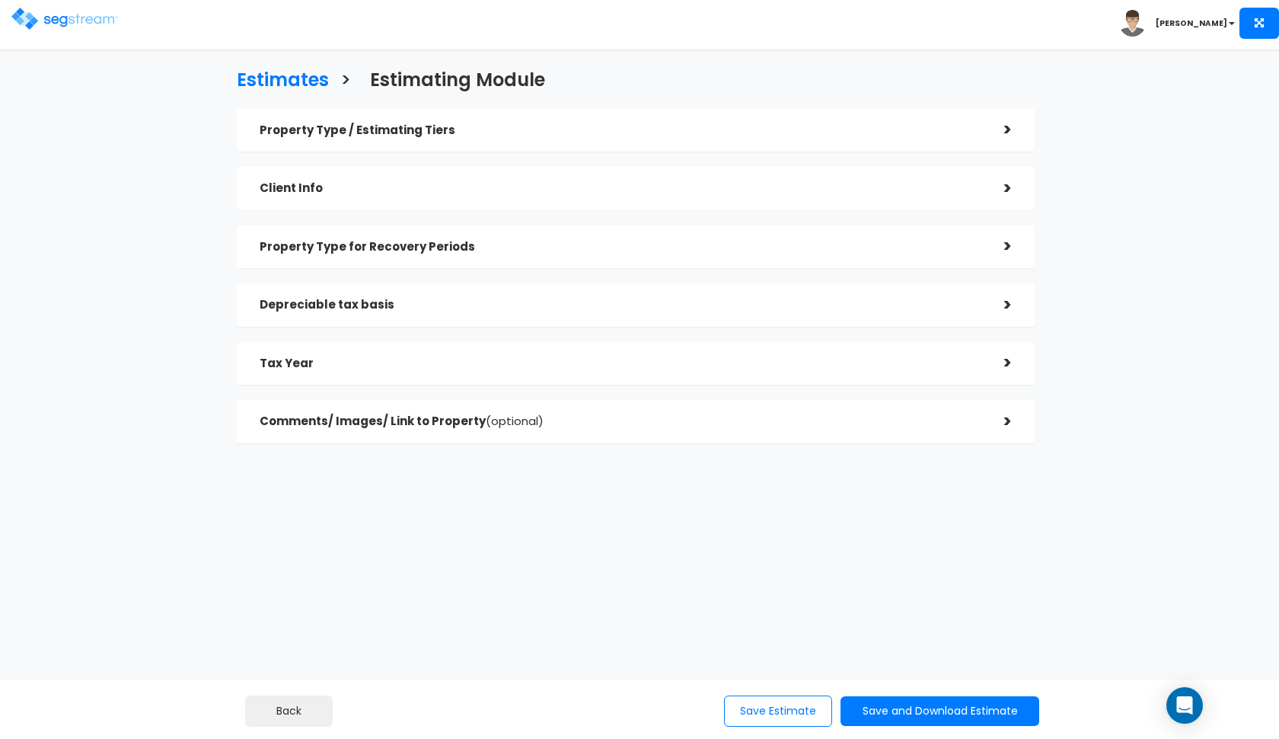
click at [638, 260] on div "Property Type for Recovery Periods >" at bounding box center [636, 246] width 798 height 43
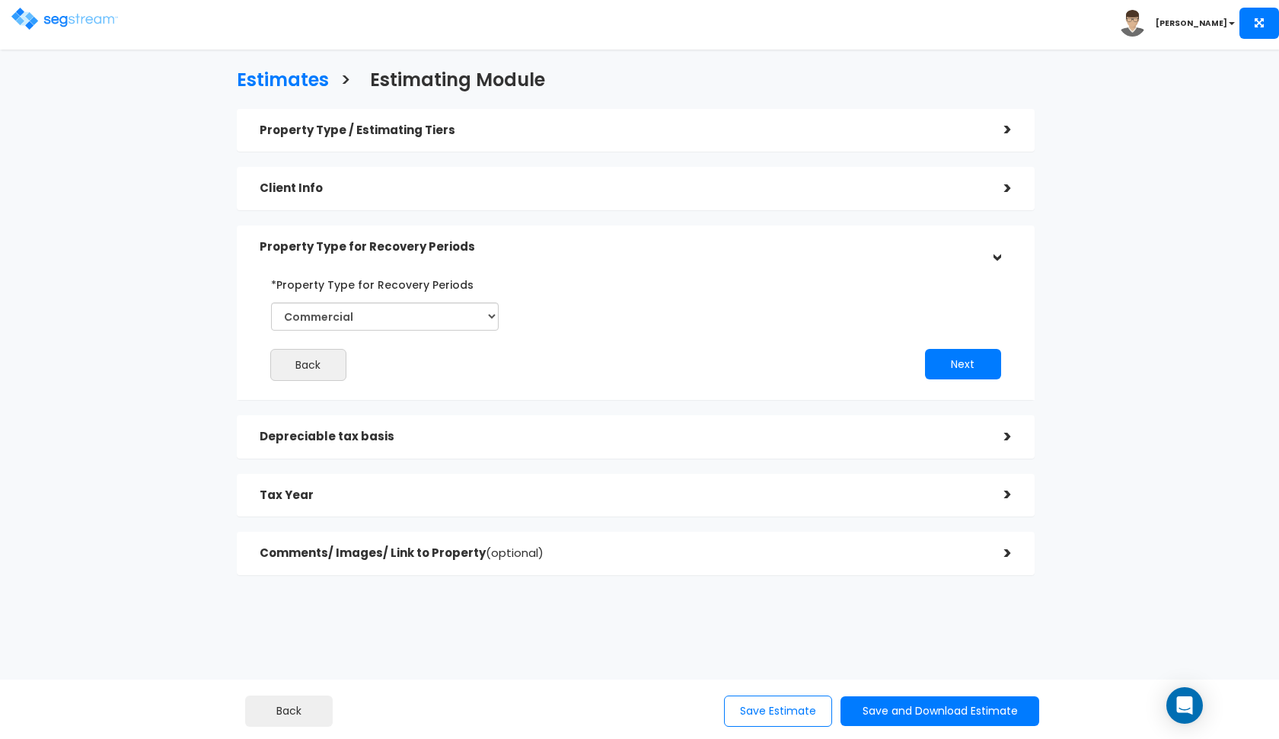
click at [642, 256] on div "Property Type for Recovery Periods" at bounding box center [621, 247] width 722 height 28
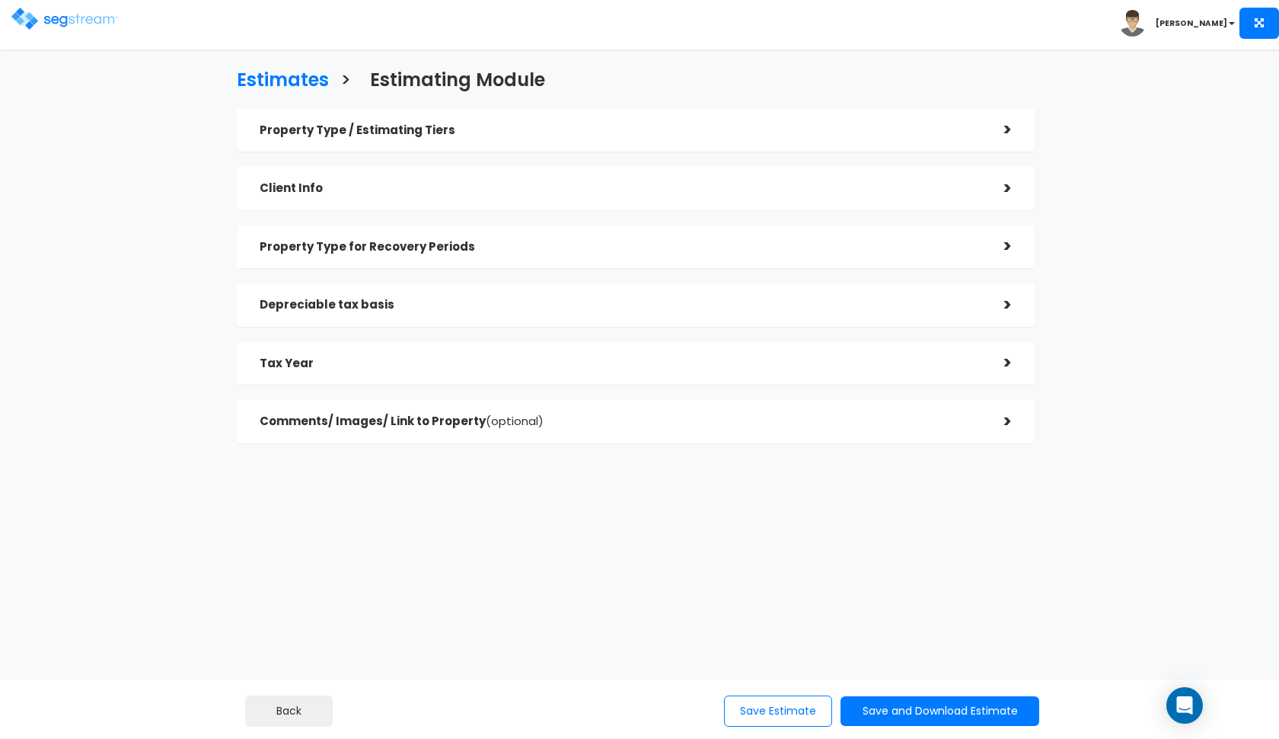
click at [573, 426] on div "Comments/ Images/ Link to Property (optional)" at bounding box center [621, 421] width 722 height 28
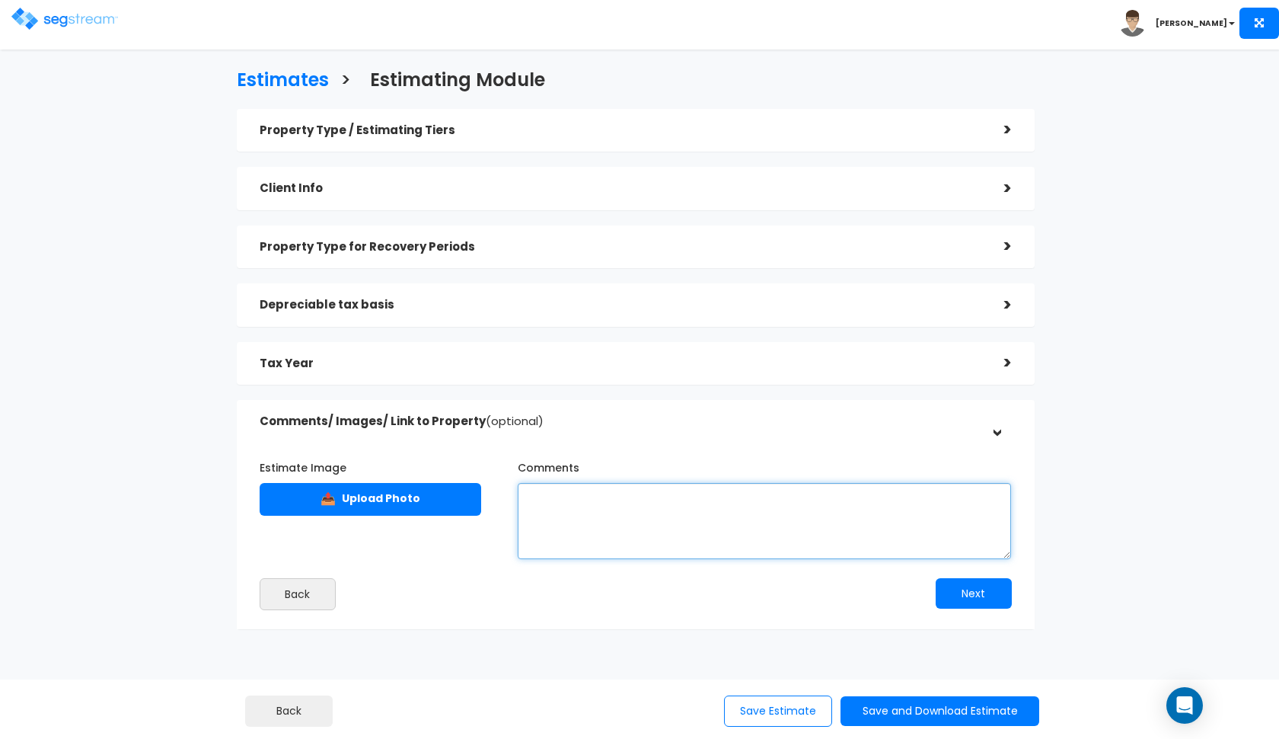
click at [637, 509] on textarea "Comments" at bounding box center [765, 521] width 494 height 76
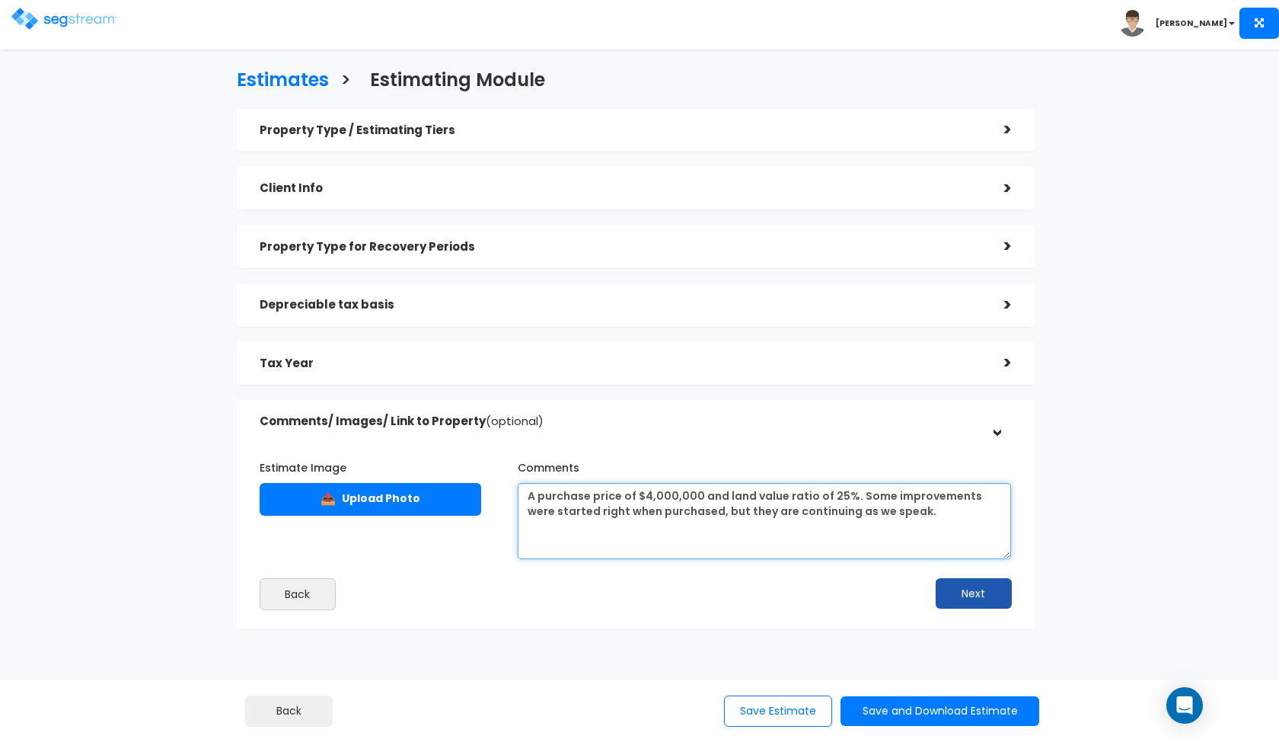
type textarea "A purchase price of $4,000,000 and land value ratio of 25%. Some improvements w…"
click at [963, 596] on button "Next" at bounding box center [974, 593] width 76 height 30
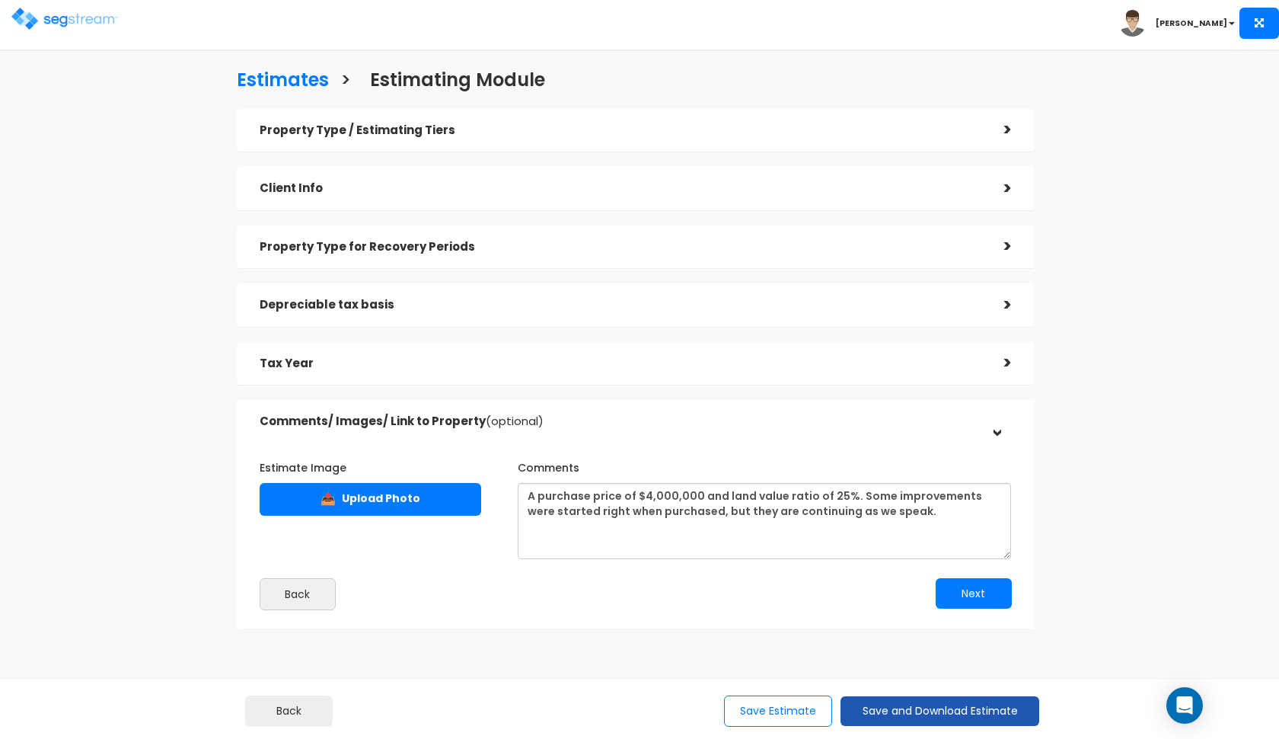
click at [873, 710] on button "Save and Download Estimate" at bounding box center [940, 711] width 199 height 30
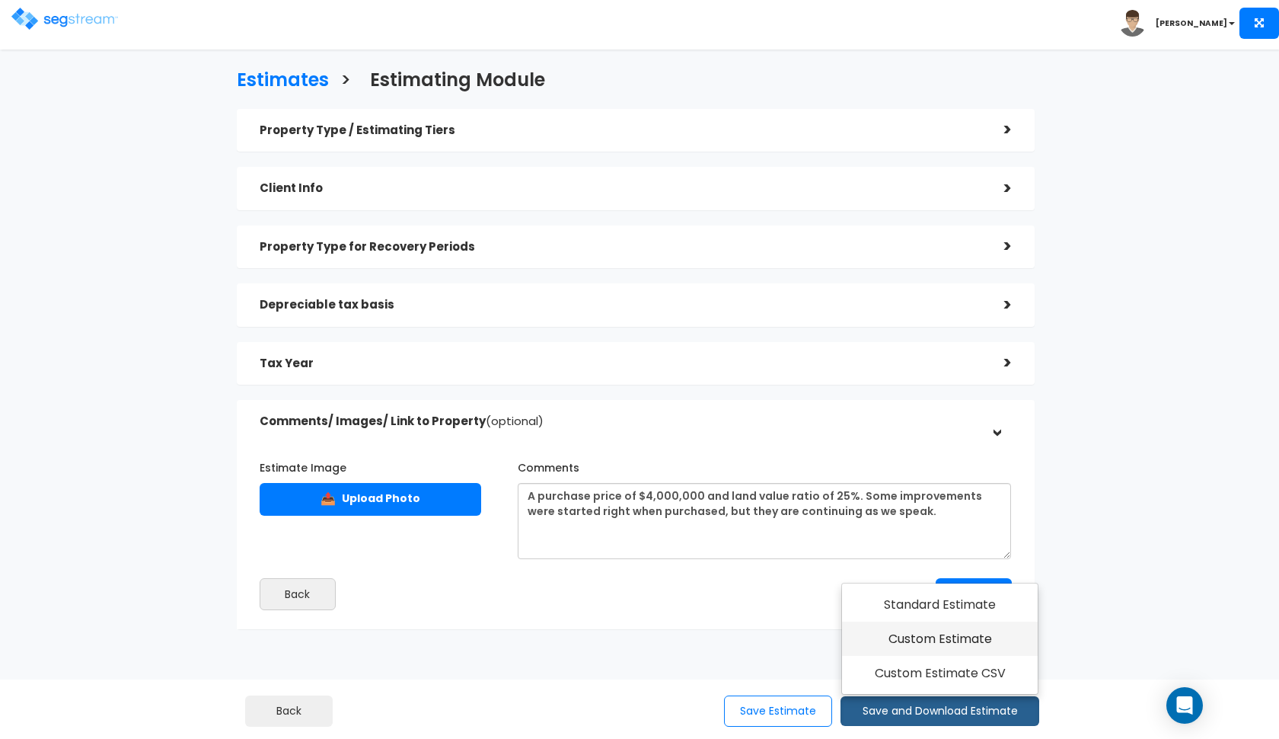
click at [924, 643] on link "Custom Estimate" at bounding box center [940, 638] width 196 height 35
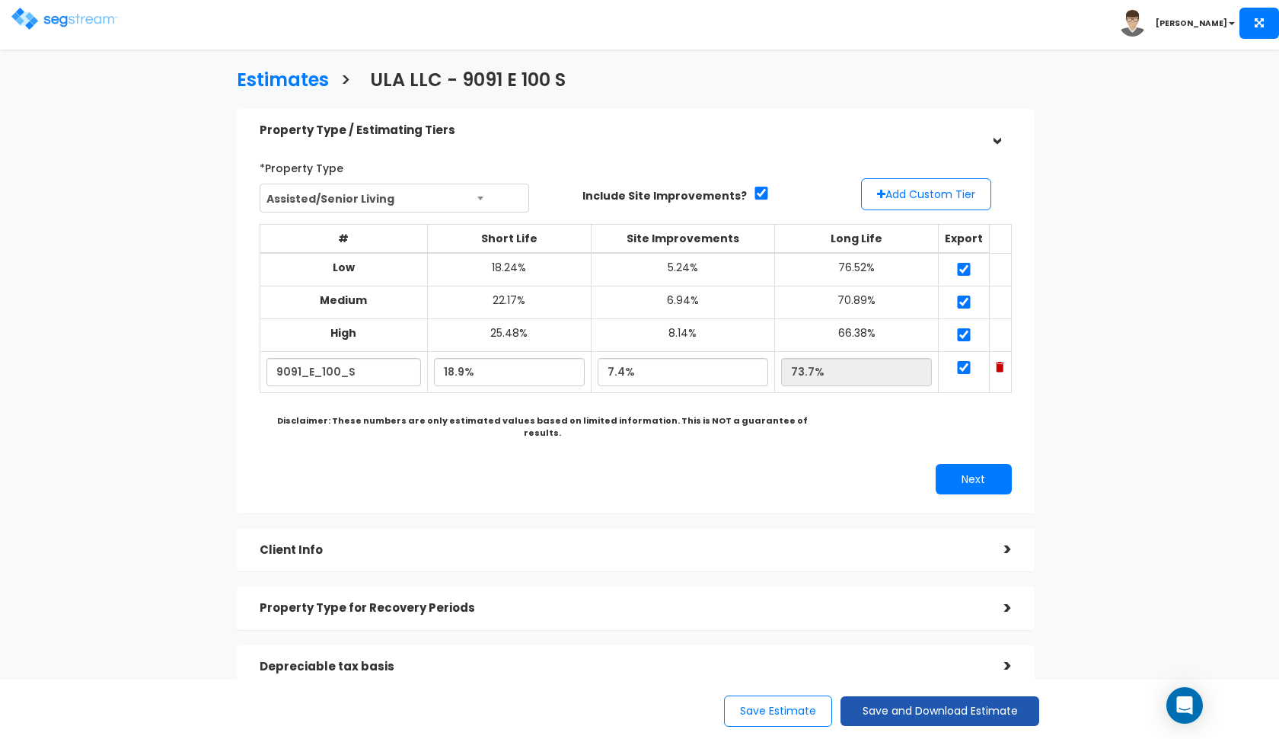
click at [915, 699] on button "Save and Download Estimate" at bounding box center [940, 711] width 199 height 30
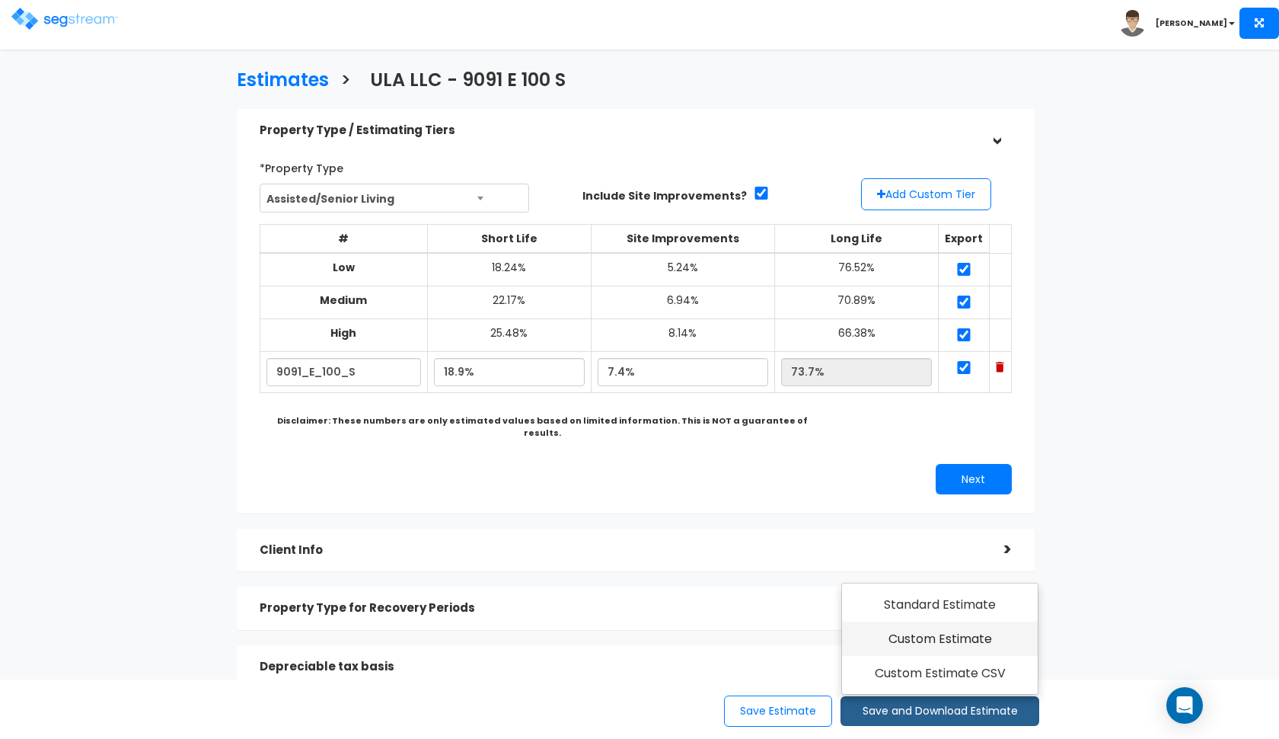
click at [934, 636] on link "Custom Estimate" at bounding box center [940, 638] width 196 height 35
